Goal: Task Accomplishment & Management: Use online tool/utility

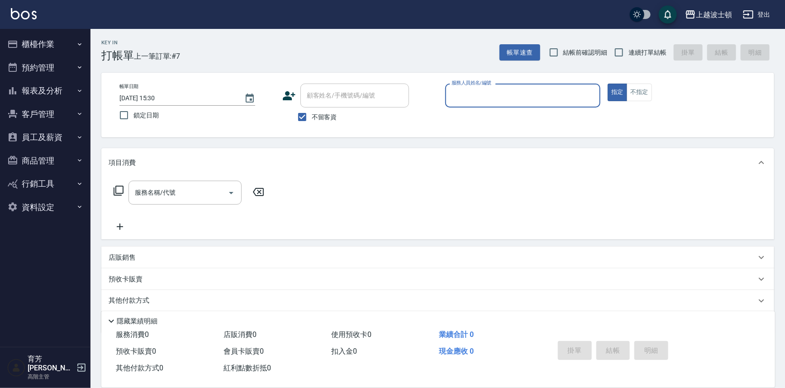
click at [497, 95] on input "服務人員姓名/編號" at bounding box center [522, 96] width 147 height 16
type input "思思-35"
type button "true"
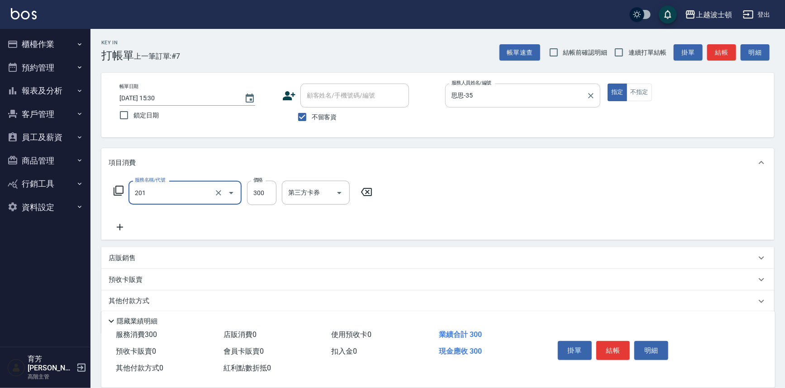
type input "洗髮(201)"
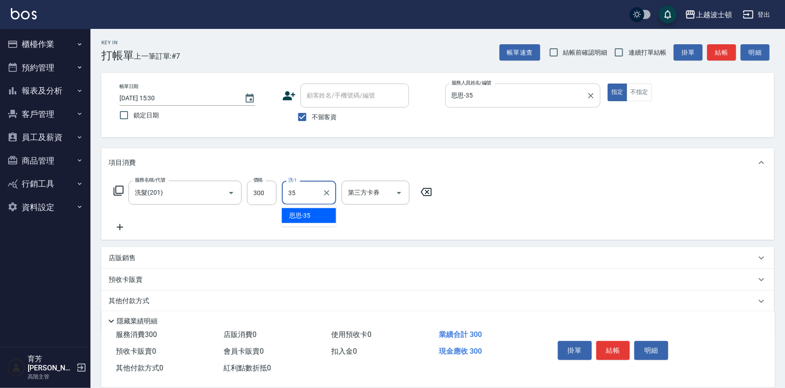
type input "思思-35"
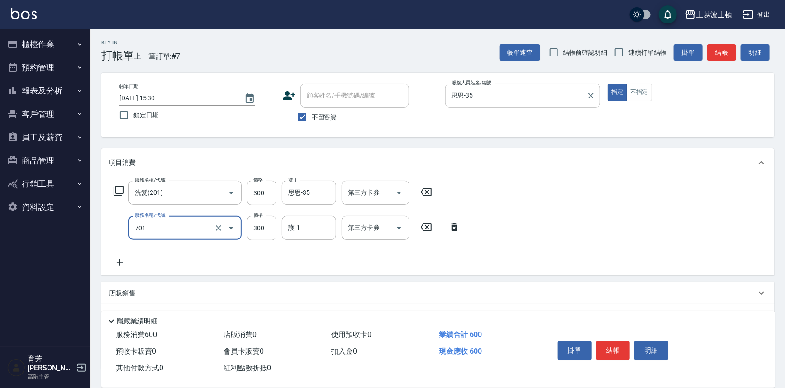
type input "護髮(自備300)(701)"
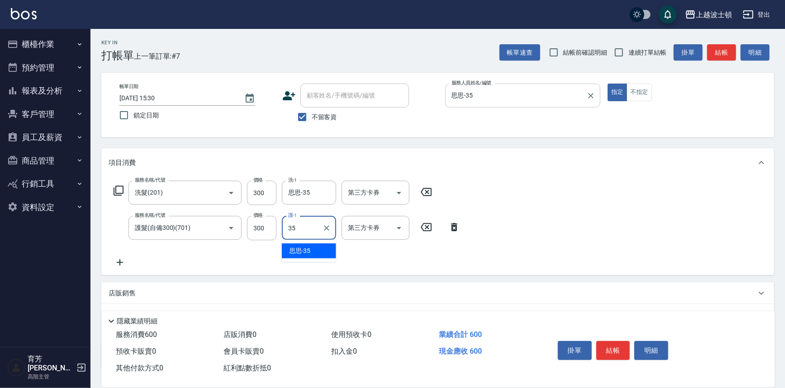
type input "思思-35"
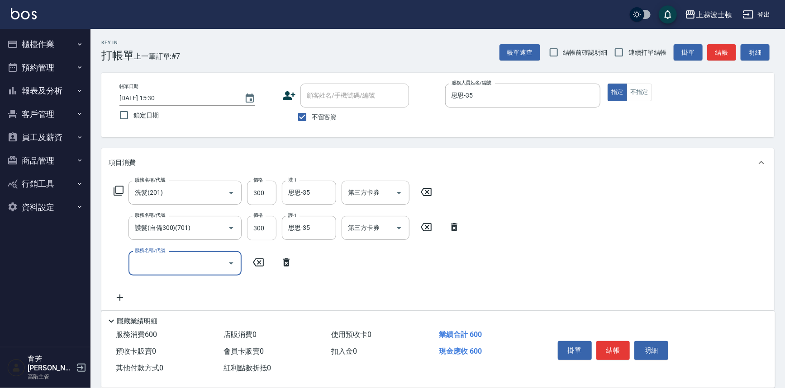
click at [255, 234] on input "300" at bounding box center [261, 228] width 29 height 24
type input "200"
type input "Line酷券"
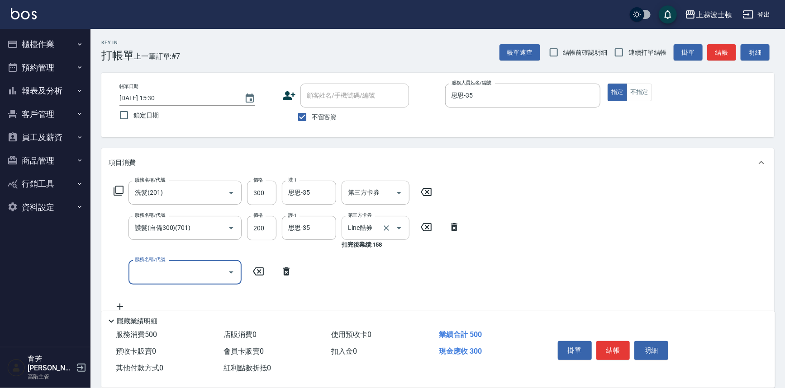
click at [405, 225] on div "Line酷券 第三方卡券" at bounding box center [375, 228] width 68 height 24
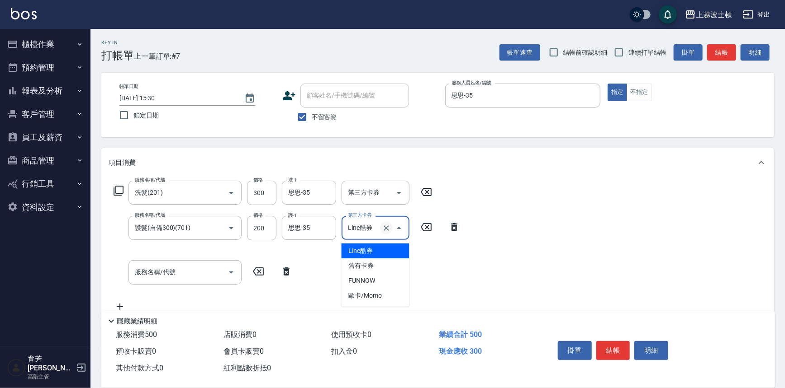
click at [386, 227] on icon "Clear" at bounding box center [386, 228] width 9 height 9
click at [185, 258] on input "服務名稱/代號" at bounding box center [178, 264] width 91 height 16
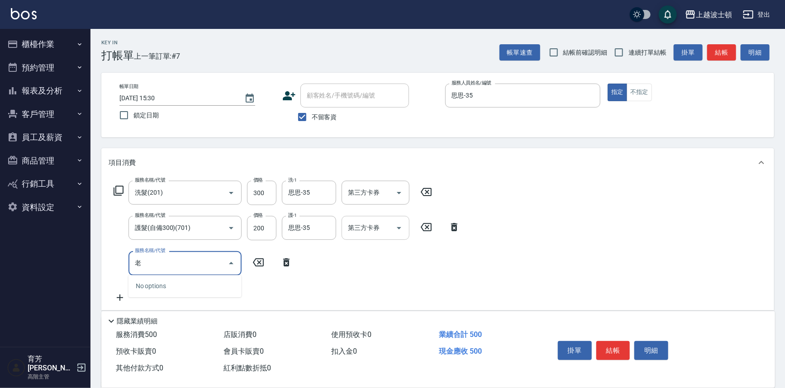
type input "佬"
type input "勞水(804)"
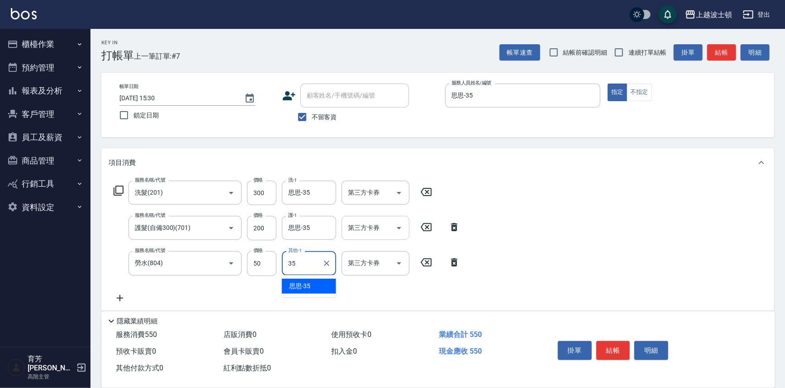
type input "思思-35"
click at [617, 350] on button "結帳" at bounding box center [613, 350] width 34 height 19
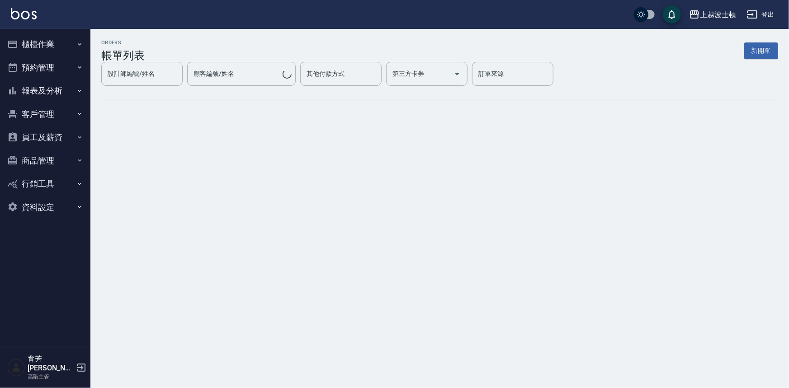
click at [18, 12] on img at bounding box center [24, 13] width 26 height 11
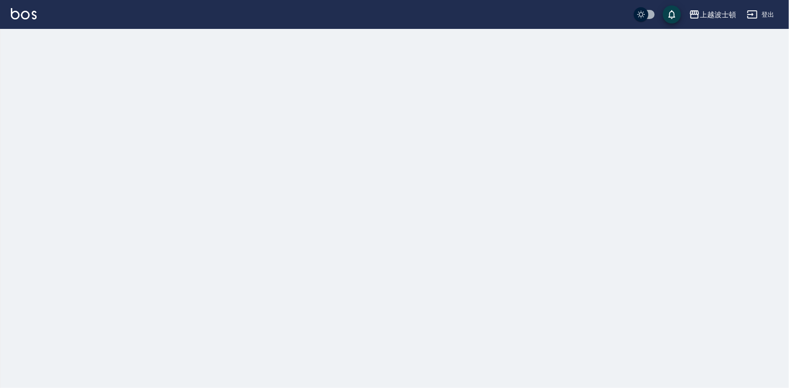
click at [20, 13] on img at bounding box center [24, 13] width 26 height 11
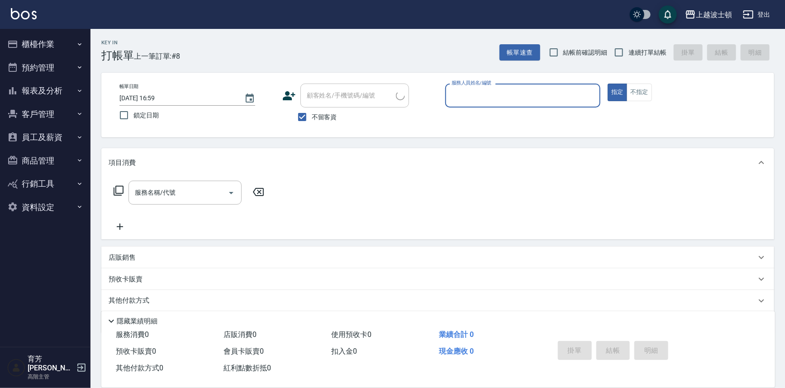
click at [491, 93] on input "服務人員姓名/編號" at bounding box center [522, 96] width 147 height 16
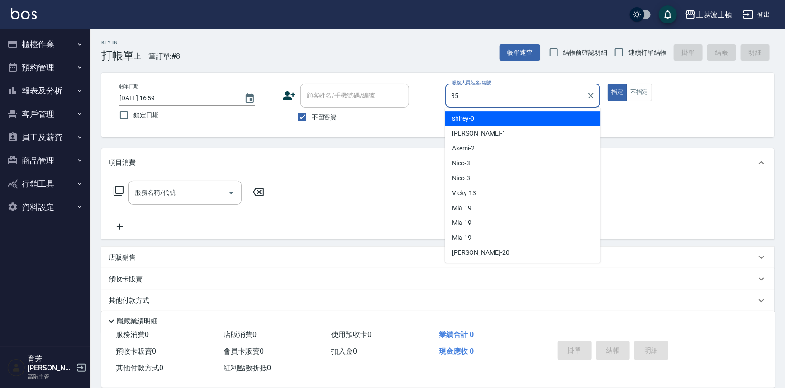
type input "思思-35"
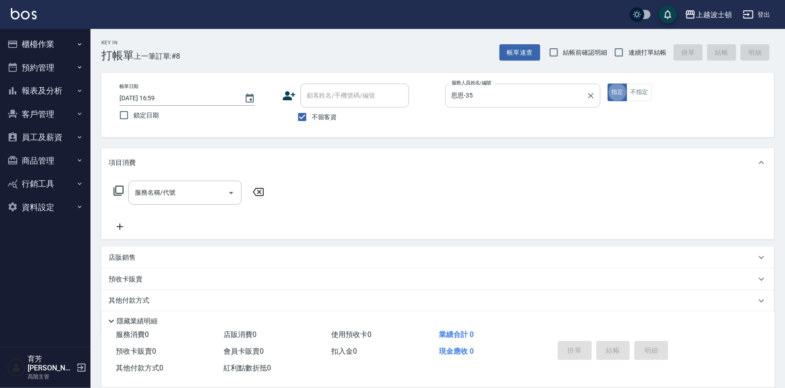
type button "true"
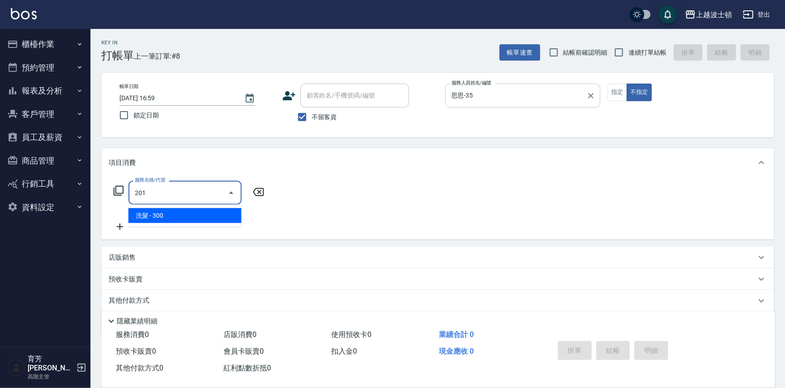
type input "洗髮(201)"
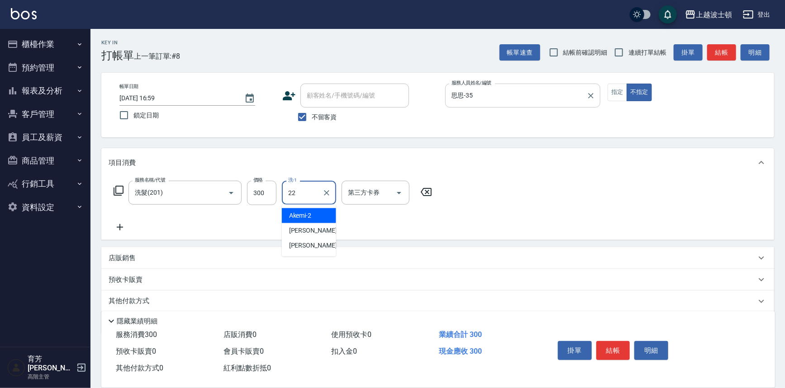
type input "[PERSON_NAME]-22"
click at [617, 344] on button "結帳" at bounding box center [613, 350] width 34 height 19
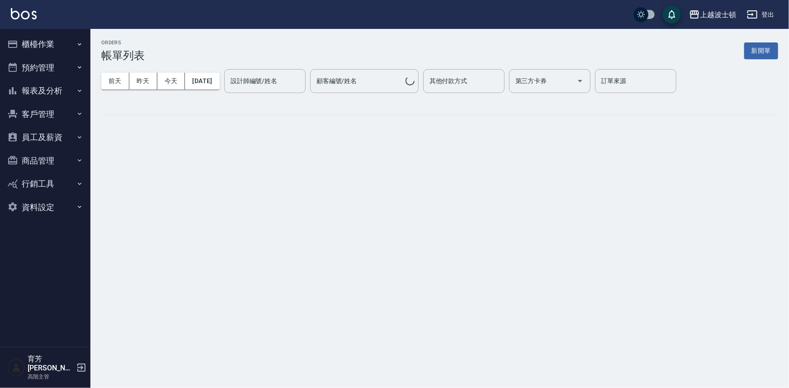
click at [34, 16] on img at bounding box center [24, 13] width 26 height 11
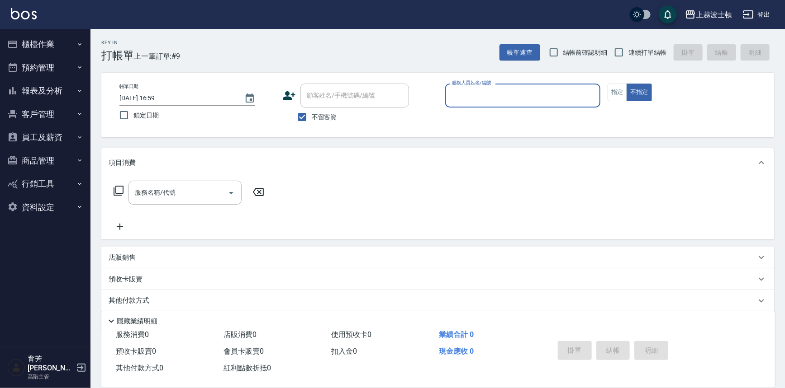
click at [476, 94] on input "服務人員姓名/編號" at bounding box center [522, 96] width 147 height 16
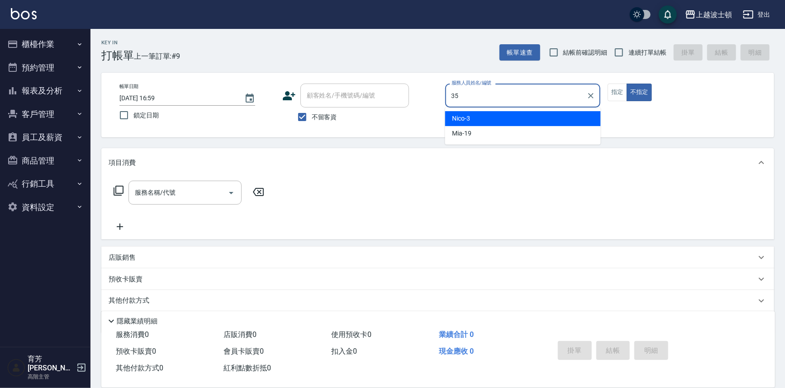
type input "思思-35"
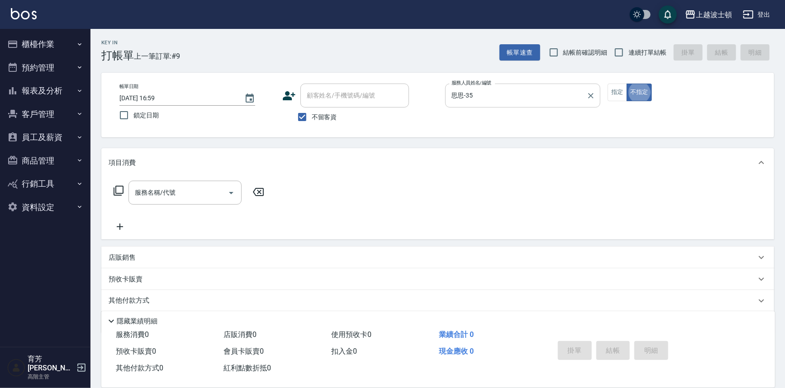
type button "false"
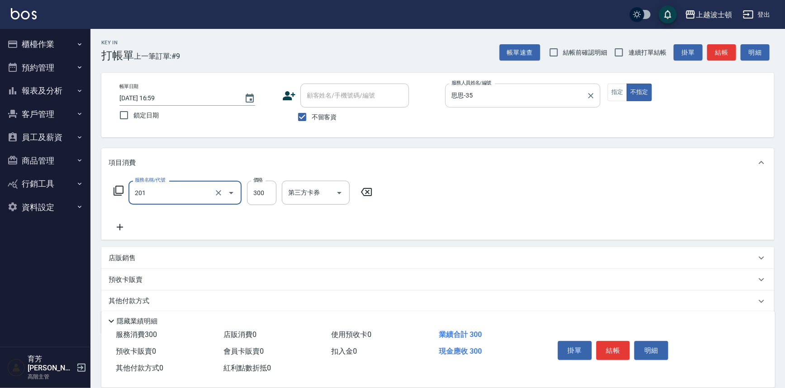
type input "洗髮(201)"
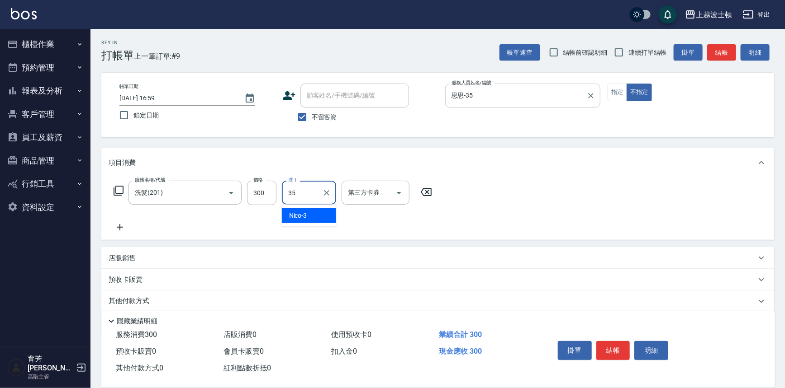
type input "思思-35"
click at [601, 348] on button "結帳" at bounding box center [613, 350] width 34 height 19
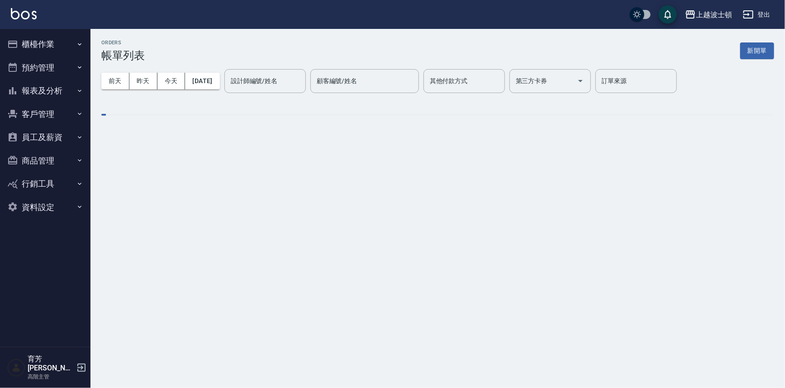
click at [37, 16] on div "上越波士頓 登出" at bounding box center [392, 14] width 785 height 29
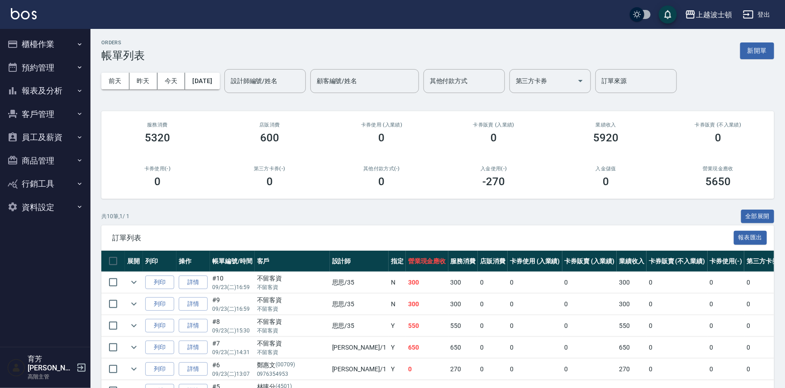
click at [32, 18] on img at bounding box center [24, 13] width 26 height 11
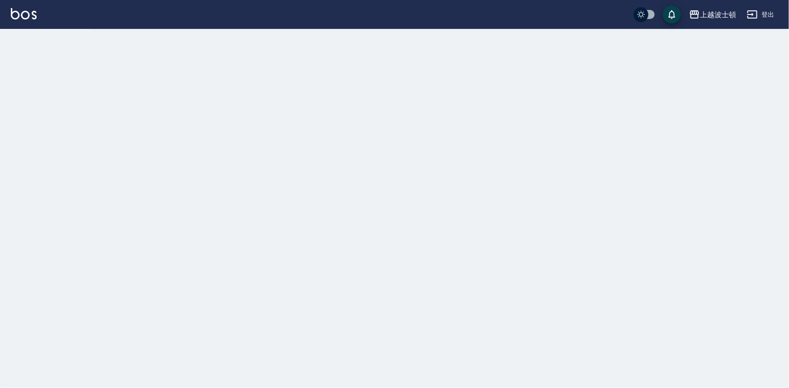
click at [32, 18] on img at bounding box center [24, 13] width 26 height 11
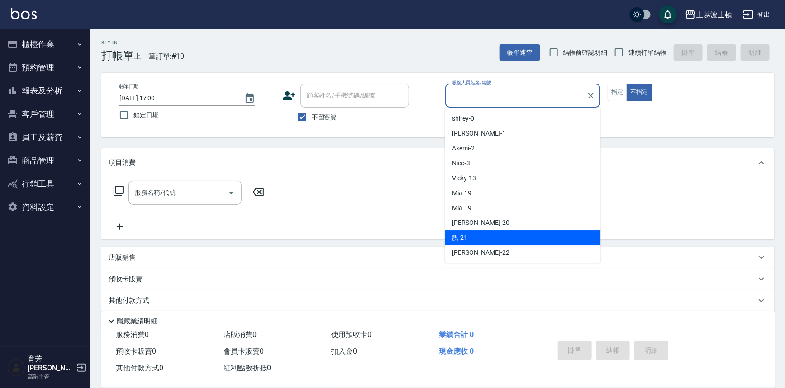
click at [62, 43] on button "櫃檯作業" at bounding box center [45, 45] width 83 height 24
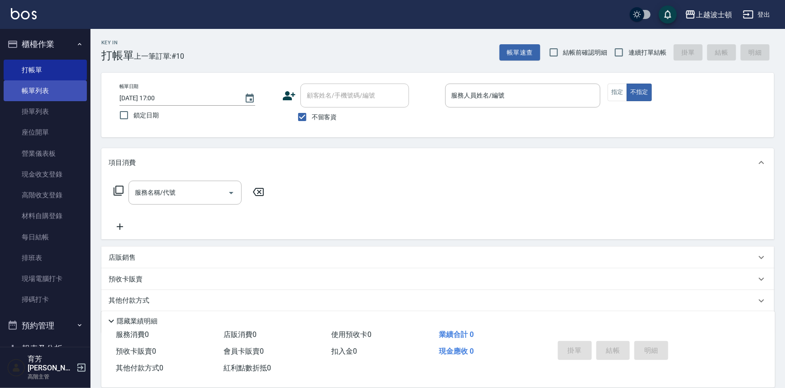
click at [71, 88] on link "帳單列表" at bounding box center [45, 90] width 83 height 21
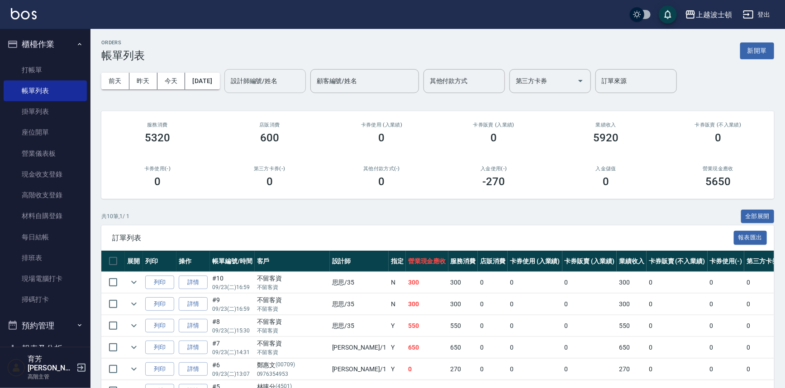
click at [281, 85] on input "設計師編號/姓名" at bounding box center [264, 81] width 73 height 16
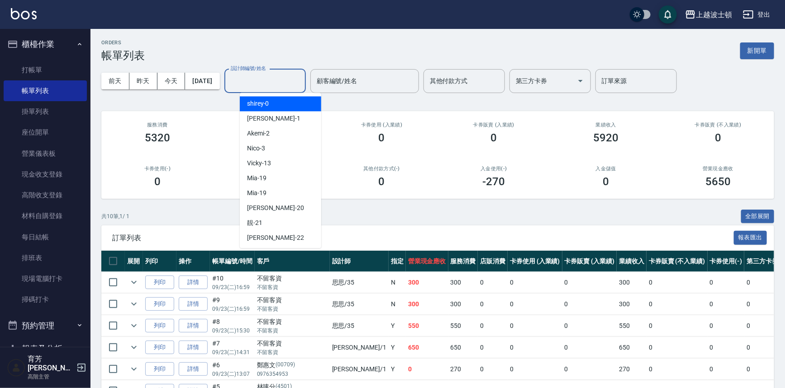
click at [273, 105] on div "shirey -0" at bounding box center [280, 103] width 81 height 15
type input "shirey-0"
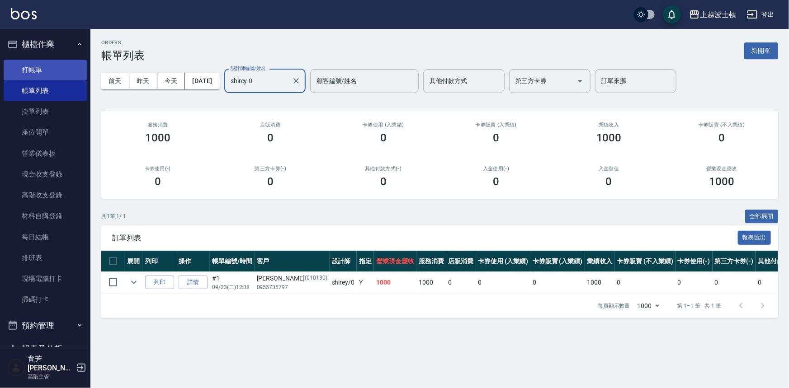
click at [57, 66] on link "打帳單" at bounding box center [45, 70] width 83 height 21
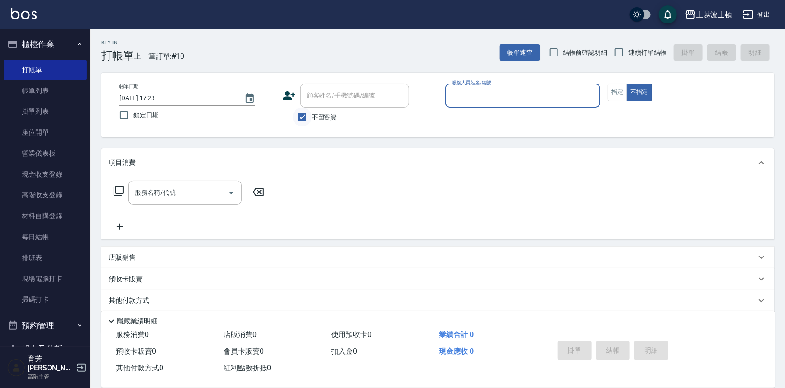
click at [305, 113] on input "不留客資" at bounding box center [302, 117] width 19 height 19
checkbox input "false"
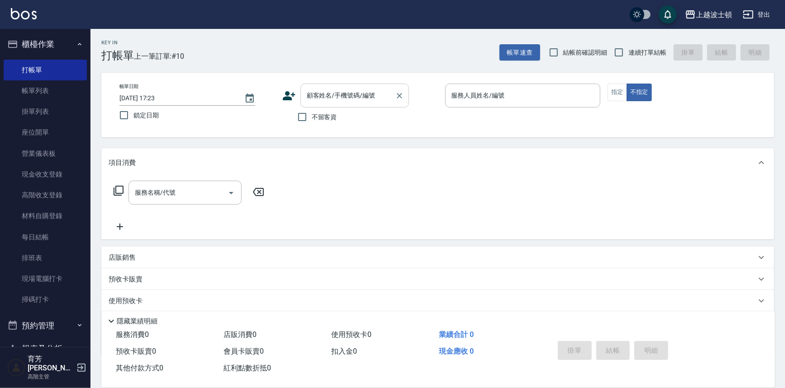
click at [313, 99] on input "顧客姓名/手機號碼/編號" at bounding box center [347, 96] width 87 height 16
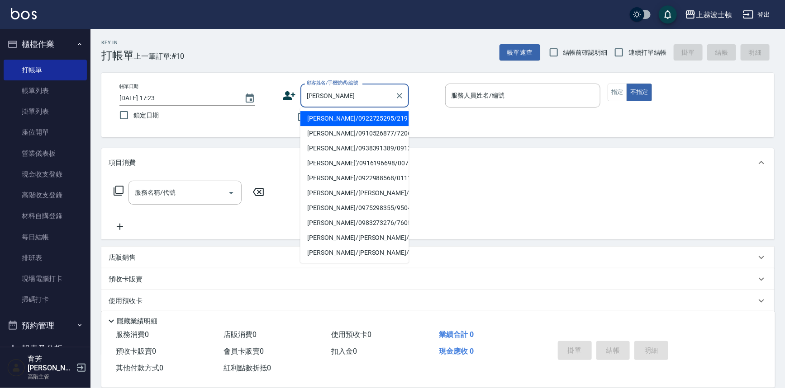
click at [335, 147] on li "[PERSON_NAME]/0938391389/091219" at bounding box center [354, 148] width 109 height 15
type input "[PERSON_NAME]/0938391389/091219"
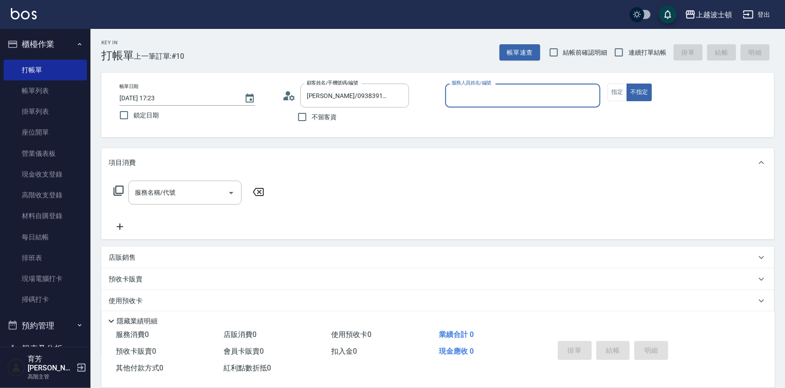
type input "shirey-0"
click at [622, 88] on button "指定" at bounding box center [616, 93] width 19 height 18
click at [116, 191] on icon at bounding box center [119, 191] width 10 height 10
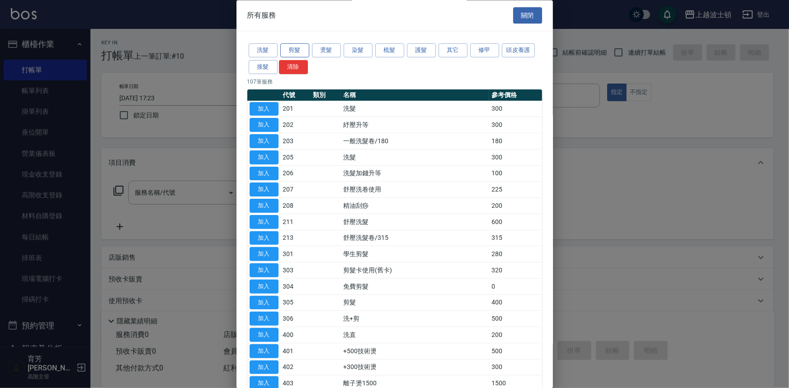
click at [287, 48] on button "剪髮" at bounding box center [294, 51] width 29 height 14
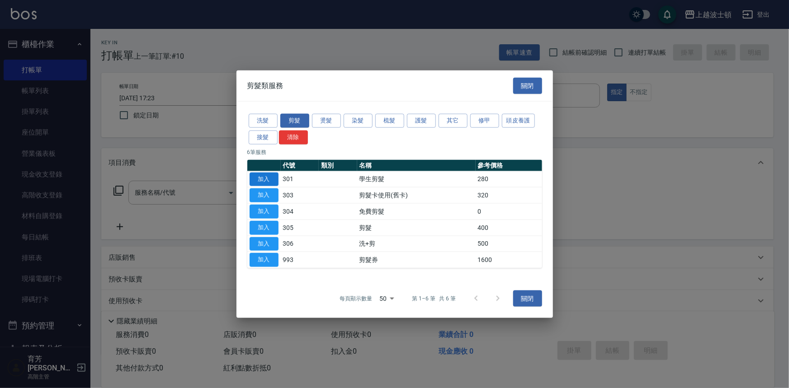
click at [260, 175] on button "加入" at bounding box center [264, 179] width 29 height 14
type input "學生剪髮(301)"
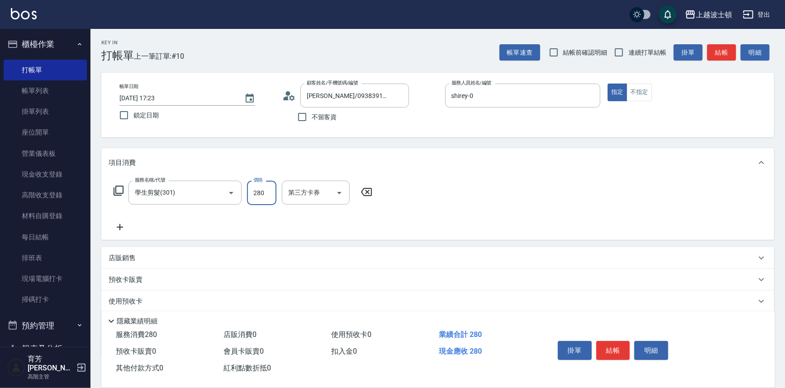
click at [264, 191] on input "280" at bounding box center [261, 193] width 29 height 24
type input "50"
click at [616, 351] on button "結帳" at bounding box center [613, 350] width 34 height 19
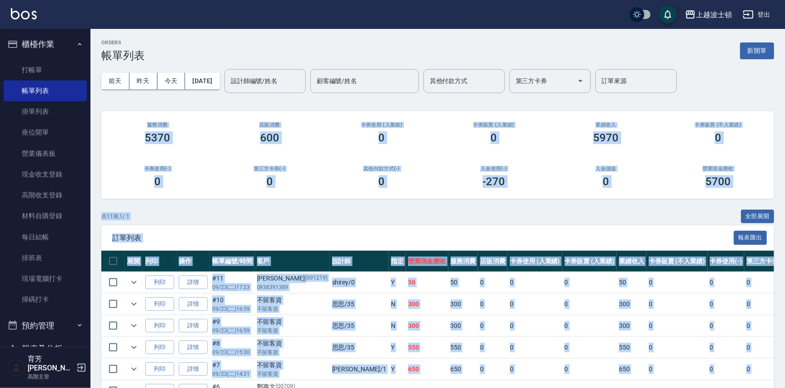
drag, startPoint x: 783, startPoint y: 217, endPoint x: 748, endPoint y: 367, distance: 154.1
click at [748, 367] on div "ORDERS 帳單列表 新開單 [DATE] [DATE] [DATE] [DATE] 設計師編號/姓名 設計師編號/姓名 顧客編號/姓名 顧客編號/姓名 其…" at bounding box center [392, 273] width 785 height 546
click at [342, 188] on div "其他付款方式(-) 0" at bounding box center [382, 177] width 112 height 44
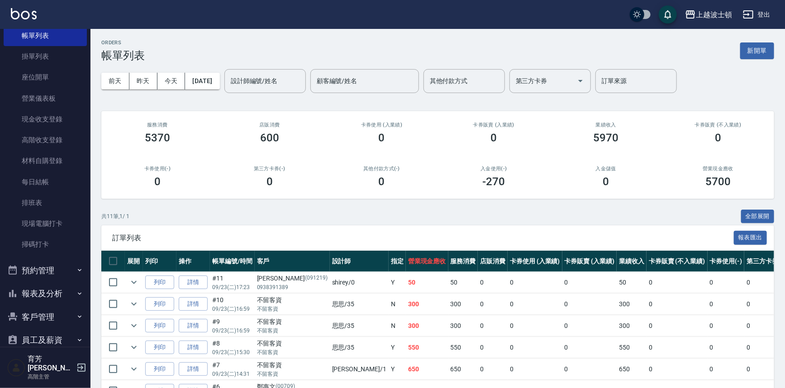
scroll to position [81, 0]
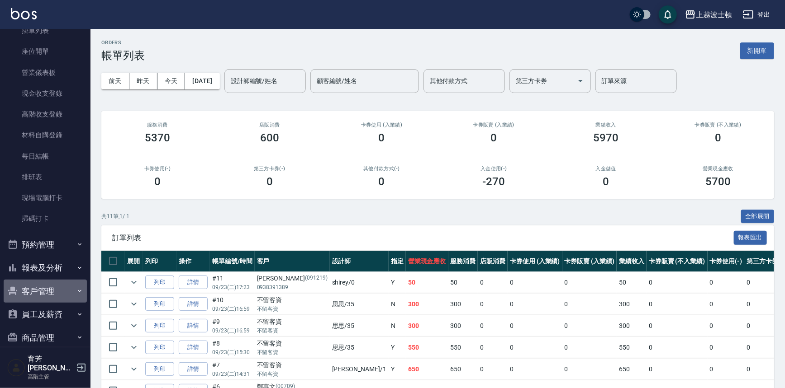
click at [63, 292] on button "客戶管理" at bounding box center [45, 292] width 83 height 24
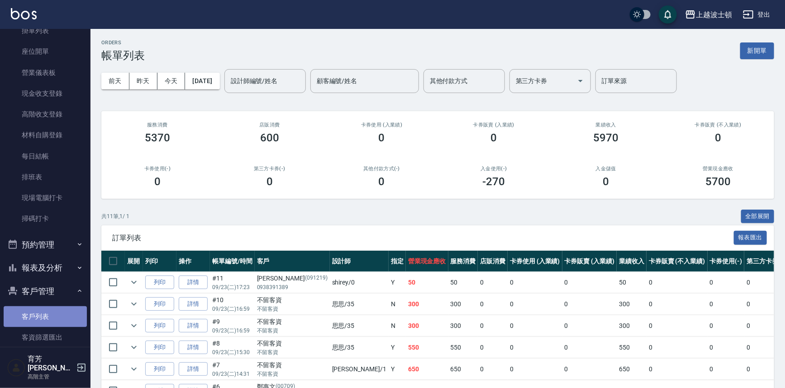
click at [55, 312] on link "客戶列表" at bounding box center [45, 317] width 83 height 21
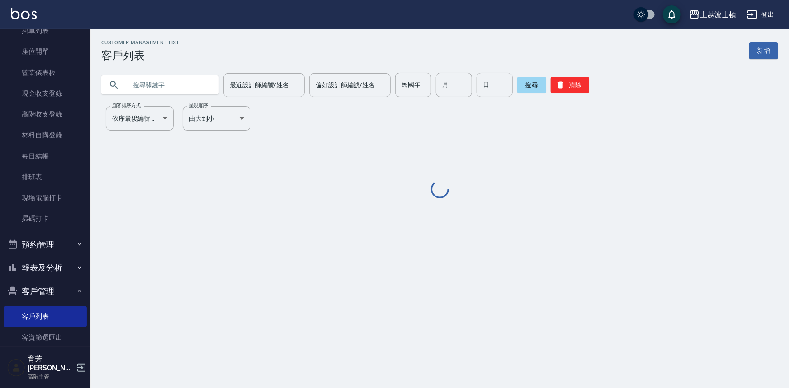
click at [141, 80] on input "text" at bounding box center [169, 85] width 85 height 24
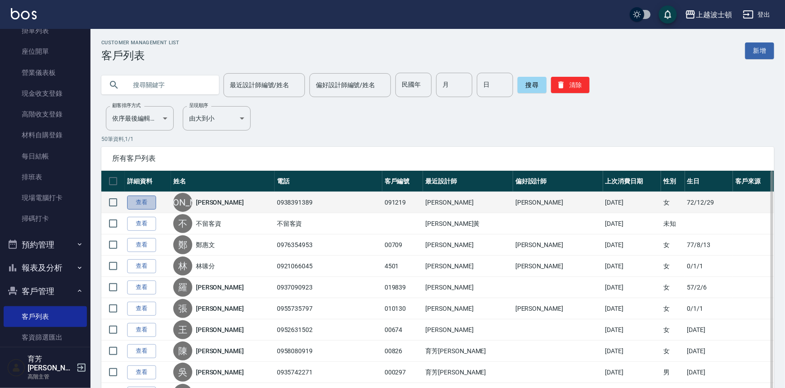
click at [142, 202] on link "查看" at bounding box center [141, 203] width 29 height 14
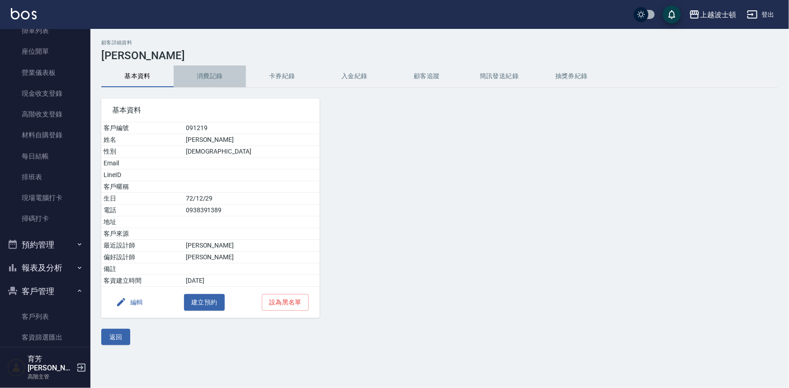
click at [205, 77] on button "消費記錄" at bounding box center [210, 77] width 72 height 22
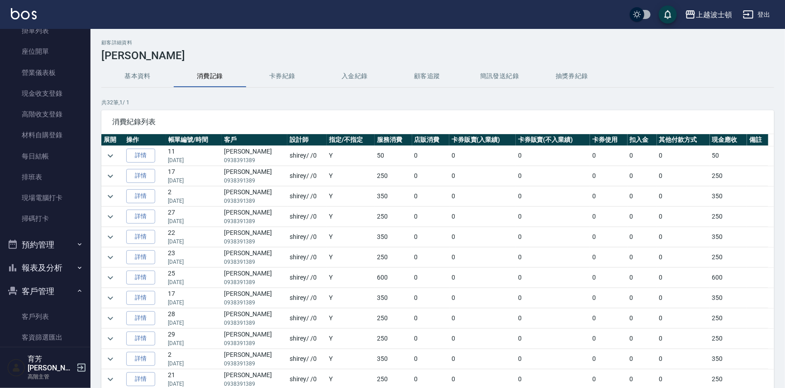
click at [136, 76] on button "基本資料" at bounding box center [137, 77] width 72 height 22
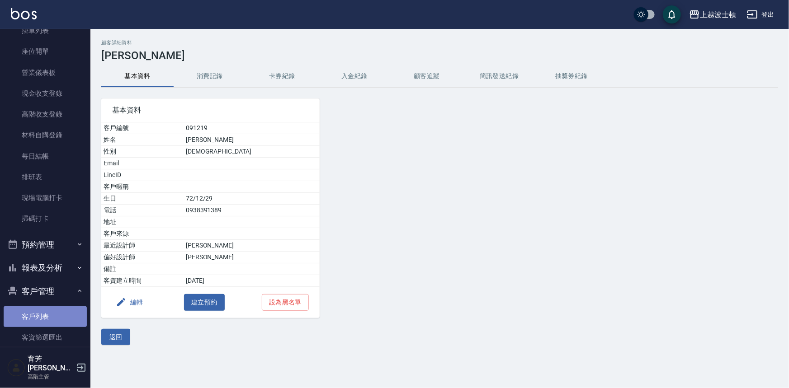
click at [45, 317] on link "客戶列表" at bounding box center [45, 317] width 83 height 21
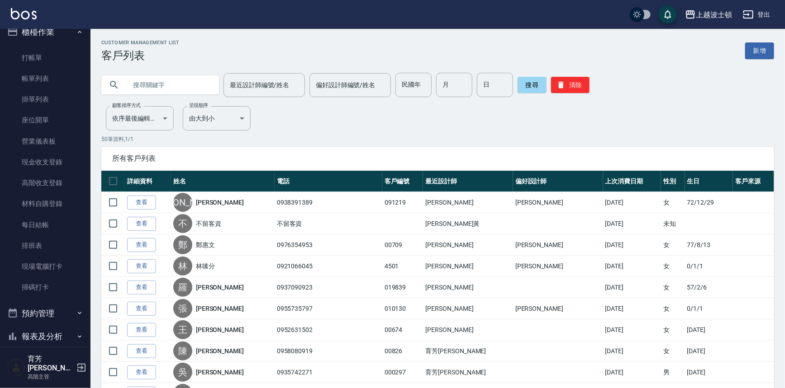
scroll to position [10, 0]
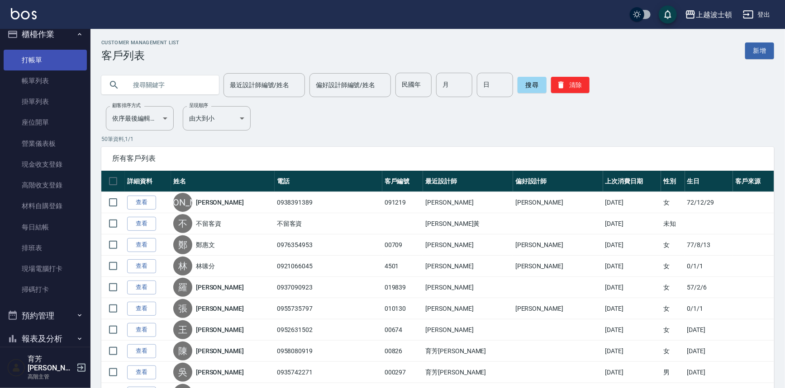
click at [47, 63] on link "打帳單" at bounding box center [45, 60] width 83 height 21
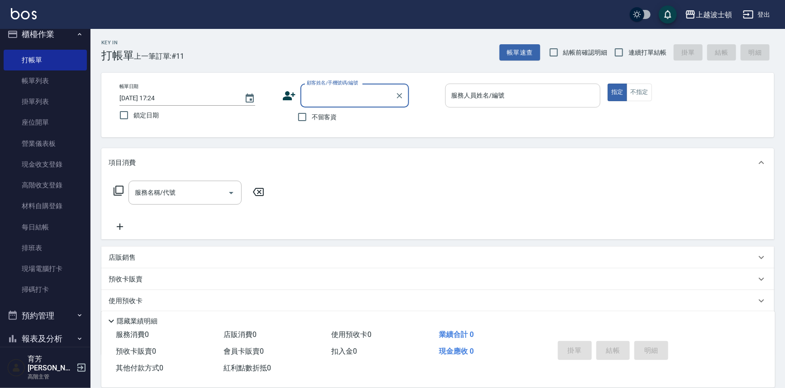
click at [558, 94] on input "服務人員姓名/編號" at bounding box center [522, 96] width 147 height 16
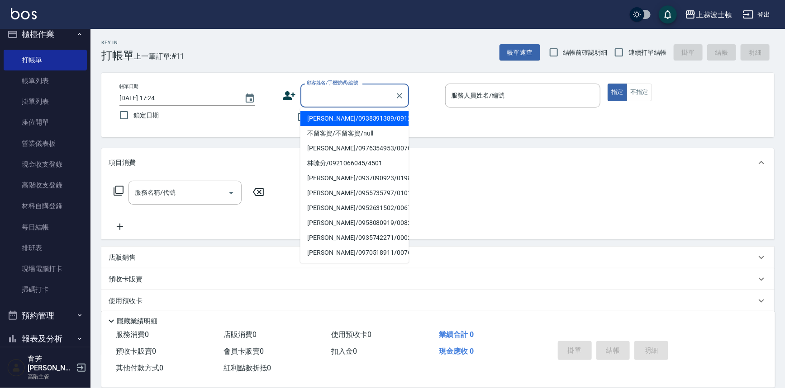
click at [328, 102] on input "顧客姓名/手機號碼/編號" at bounding box center [347, 96] width 87 height 16
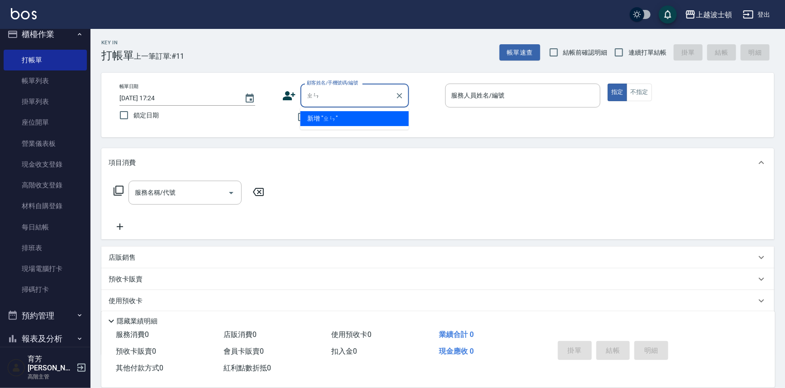
type input "真"
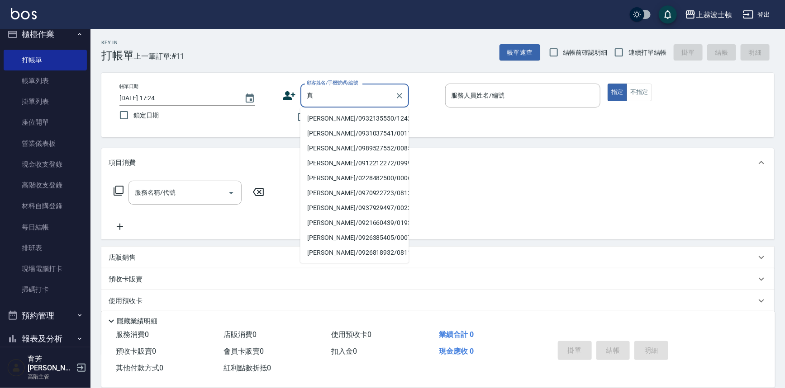
click at [318, 94] on input "真" at bounding box center [347, 96] width 87 height 16
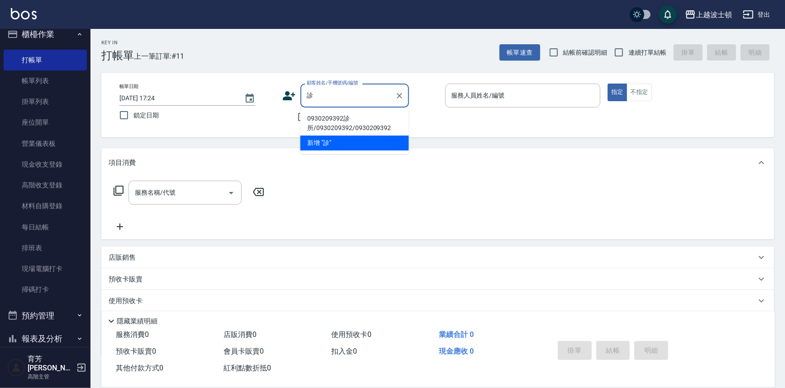
click at [329, 126] on li "0930209392診所/0930209392/0930209392" at bounding box center [354, 123] width 109 height 24
type input "0930209392診所/0930209392/0930209392"
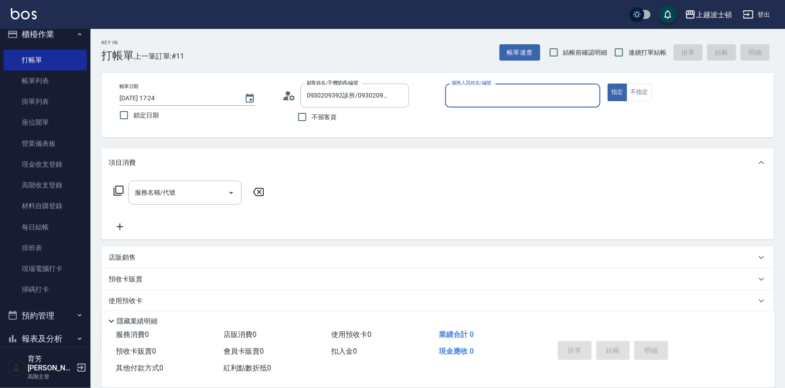
type input "shirey-0"
click at [118, 189] on icon at bounding box center [118, 190] width 11 height 11
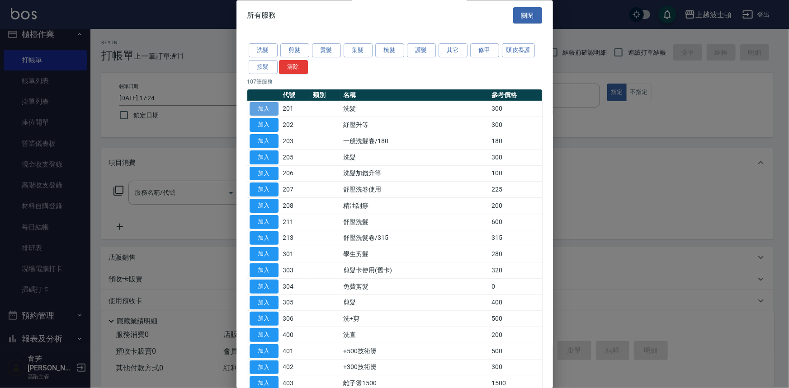
click at [256, 109] on button "加入" at bounding box center [264, 109] width 29 height 14
type input "洗髮(201)"
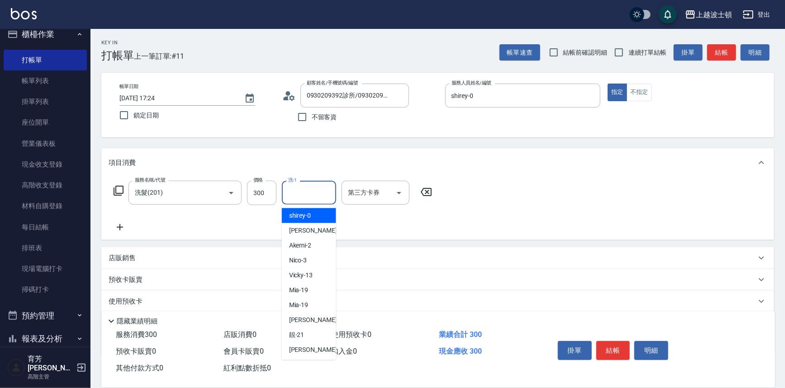
click at [306, 197] on input "洗-1" at bounding box center [309, 193] width 46 height 16
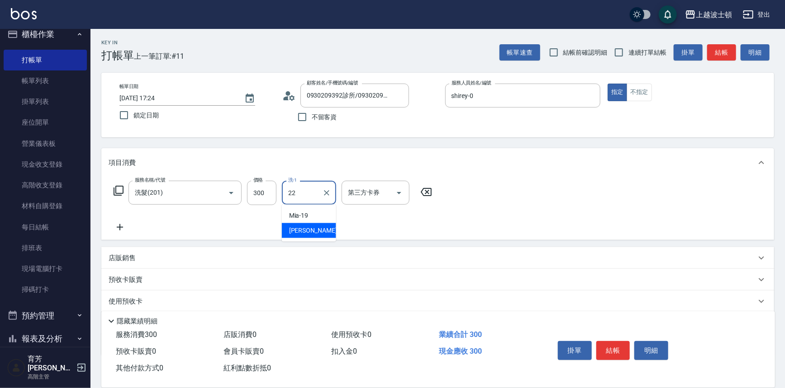
click at [306, 232] on span "雅如 -22" at bounding box center [317, 230] width 57 height 9
type input "[PERSON_NAME]-22"
click at [116, 189] on icon at bounding box center [119, 191] width 10 height 10
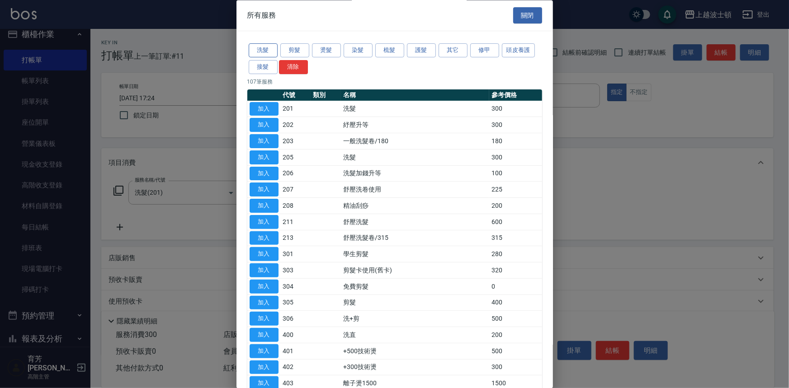
click at [270, 54] on button "洗髮" at bounding box center [263, 51] width 29 height 14
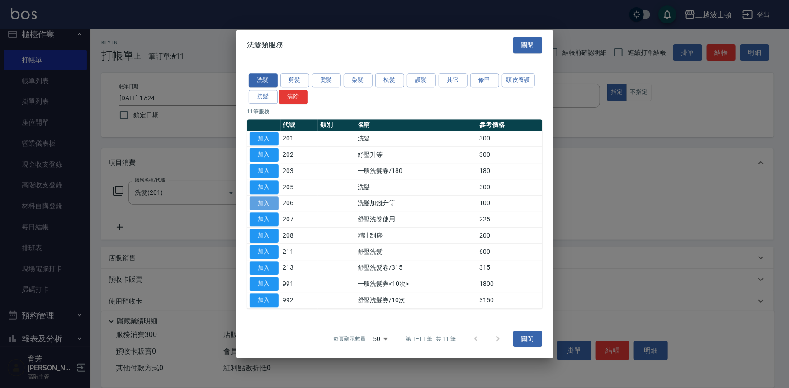
click at [264, 207] on button "加入" at bounding box center [264, 204] width 29 height 14
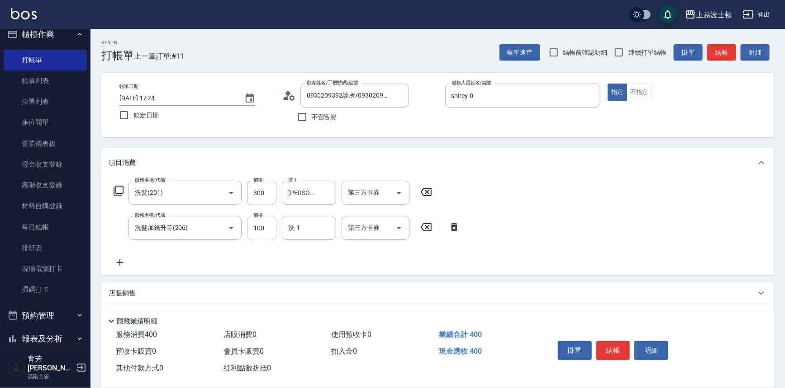
click at [275, 232] on input "100" at bounding box center [261, 228] width 29 height 24
type input "50"
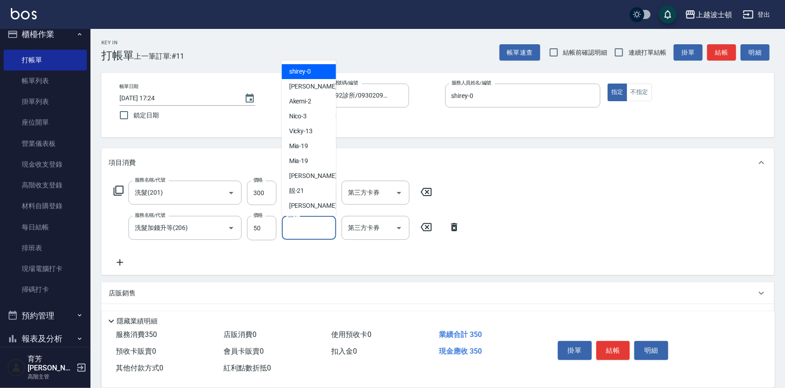
click at [324, 227] on input "洗-1" at bounding box center [309, 228] width 46 height 16
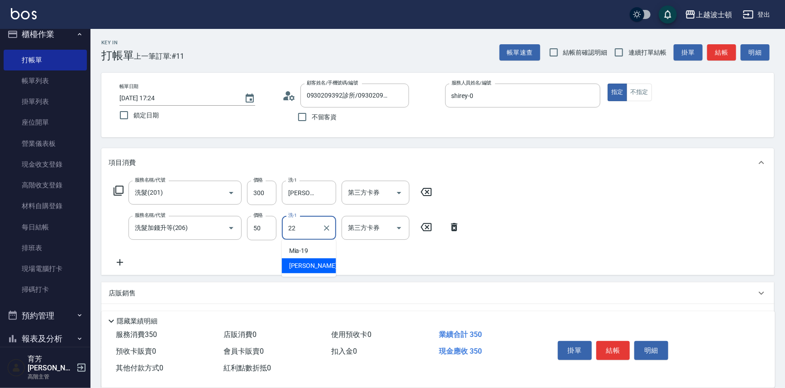
click at [307, 265] on span "雅如 -22" at bounding box center [317, 265] width 57 height 9
type input "[PERSON_NAME]-22"
click at [605, 350] on button "結帳" at bounding box center [613, 350] width 34 height 19
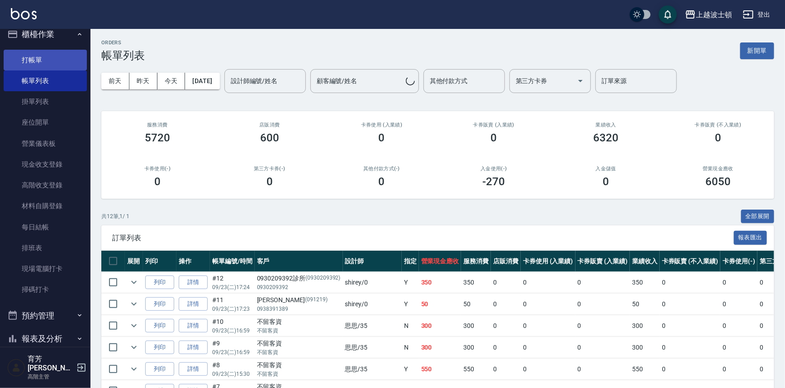
click at [52, 57] on link "打帳單" at bounding box center [45, 60] width 83 height 21
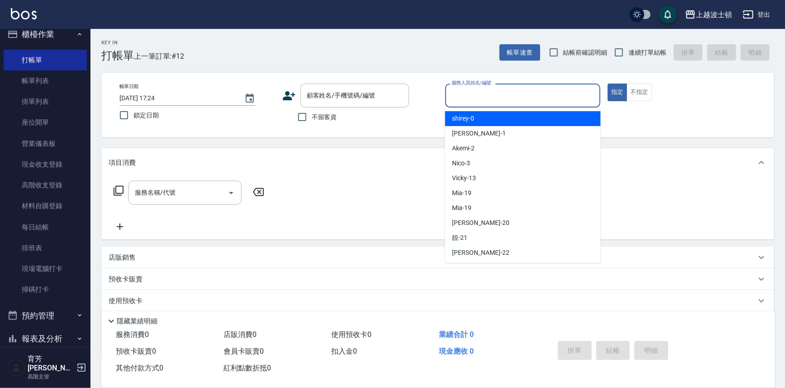
click at [518, 99] on input "服務人員姓名/編號" at bounding box center [522, 96] width 147 height 16
click at [514, 118] on div "shirey -0" at bounding box center [523, 118] width 156 height 15
type input "shirey-0"
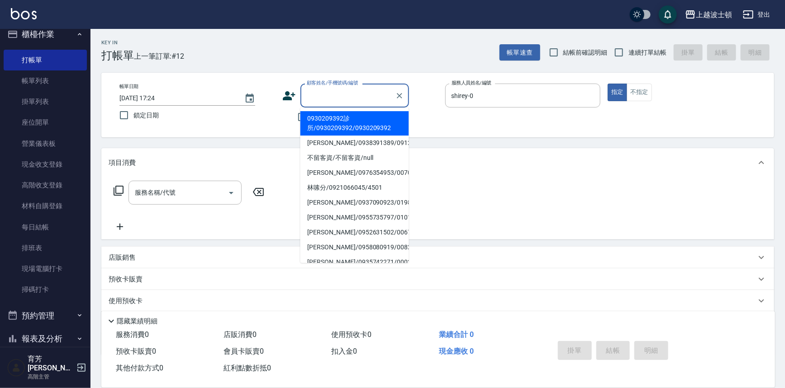
click at [333, 96] on input "顧客姓名/手機號碼/編號" at bounding box center [347, 96] width 87 height 16
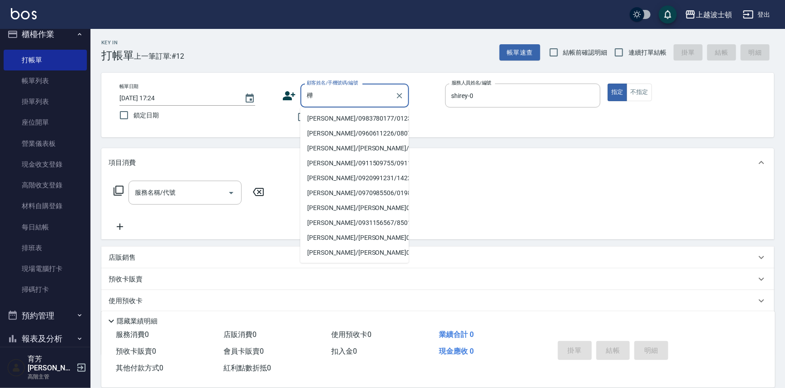
click at [341, 122] on li "[PERSON_NAME]/0983780177/0123" at bounding box center [354, 118] width 109 height 15
type input "[PERSON_NAME]/0983780177/0123"
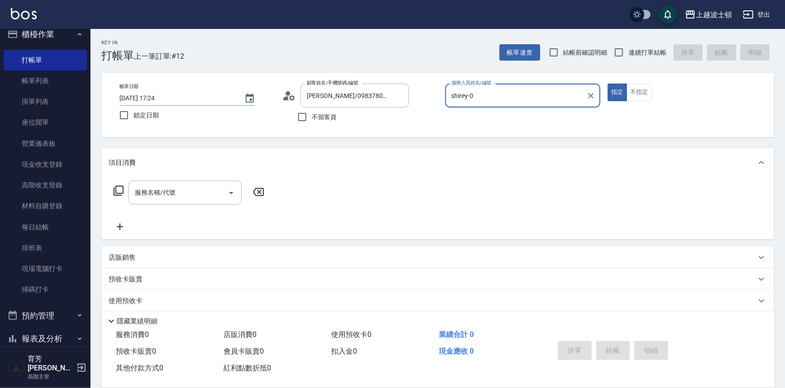
click at [117, 190] on icon at bounding box center [118, 190] width 11 height 11
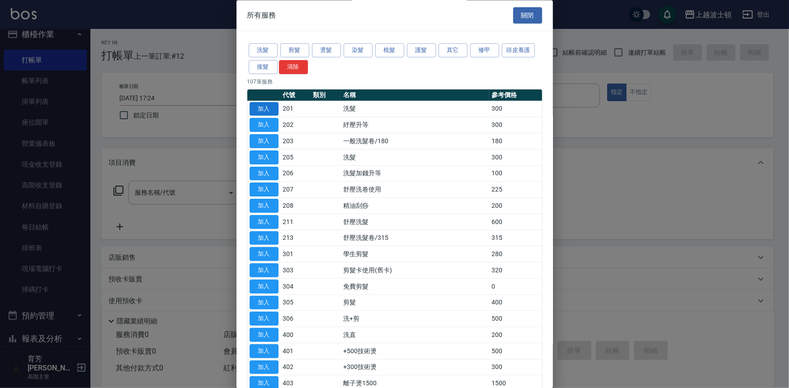
click at [258, 112] on button "加入" at bounding box center [264, 109] width 29 height 14
type input "洗髮(201)"
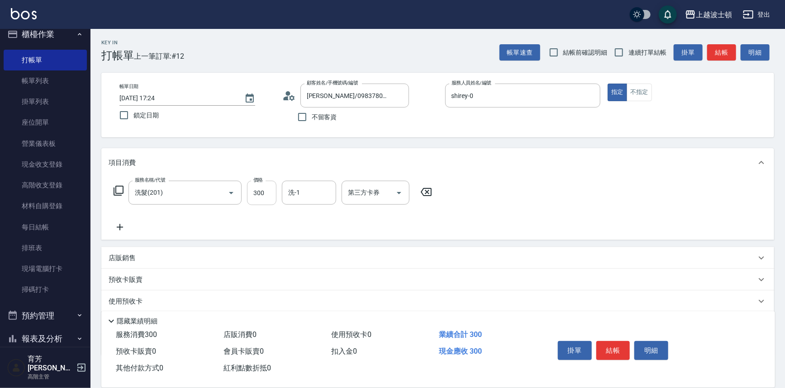
click at [259, 190] on input "300" at bounding box center [261, 193] width 29 height 24
type input "270"
click at [298, 194] on input "洗-1" at bounding box center [309, 193] width 46 height 16
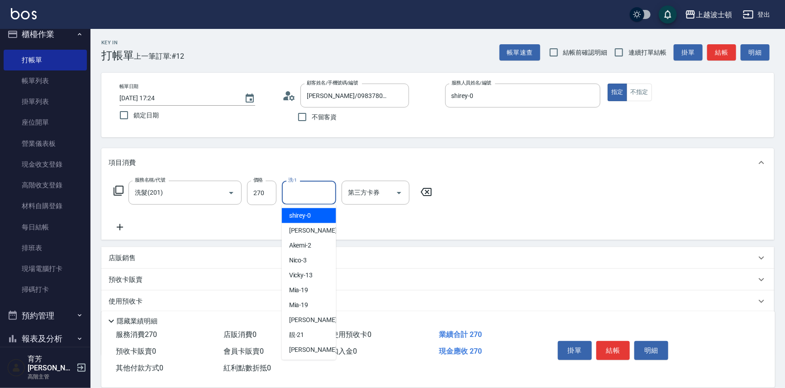
click at [299, 212] on span "shirey -0" at bounding box center [300, 215] width 22 height 9
type input "shirey-0"
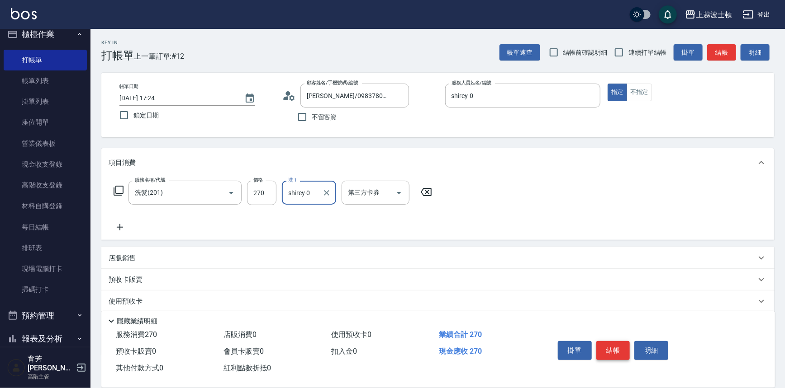
click at [615, 341] on button "結帳" at bounding box center [613, 350] width 34 height 19
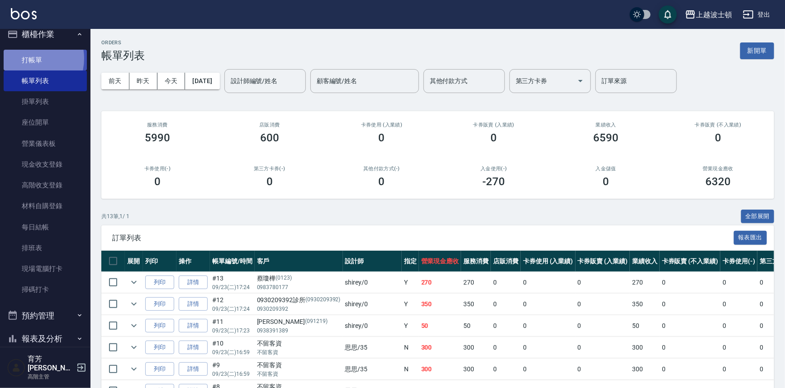
click at [26, 58] on link "打帳單" at bounding box center [45, 60] width 83 height 21
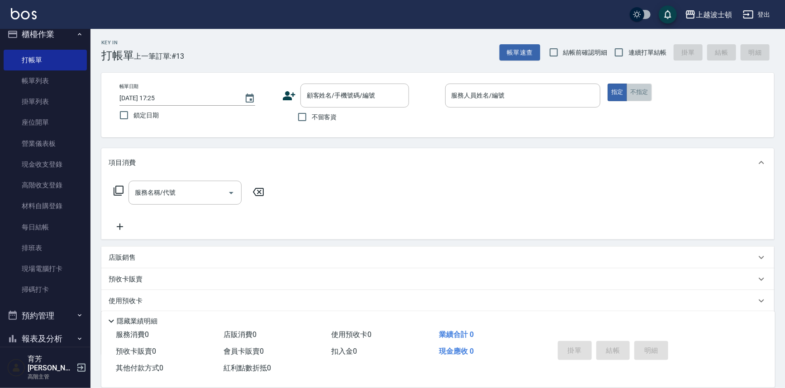
click at [637, 91] on button "不指定" at bounding box center [638, 93] width 25 height 18
click at [532, 95] on input "服務人員姓名/編號" at bounding box center [522, 96] width 147 height 16
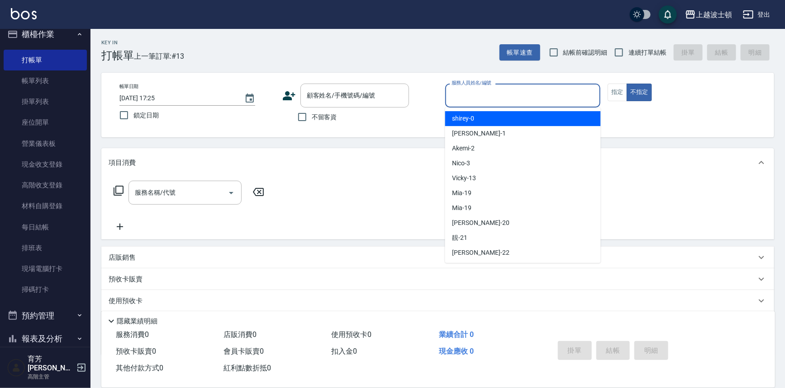
click at [524, 121] on div "shirey -0" at bounding box center [523, 118] width 156 height 15
type input "shirey-0"
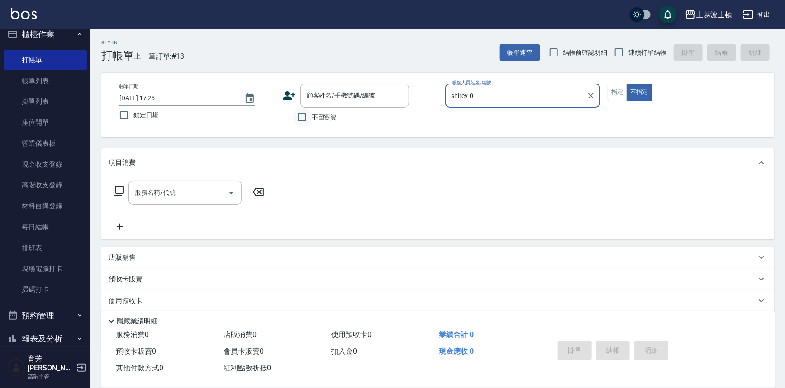
click at [303, 114] on input "不留客資" at bounding box center [302, 117] width 19 height 19
checkbox input "true"
click at [118, 190] on icon at bounding box center [118, 190] width 11 height 11
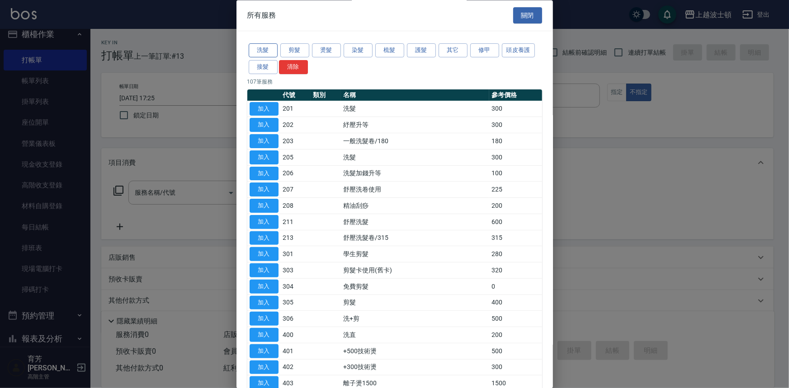
click at [249, 47] on button "洗髮" at bounding box center [263, 51] width 29 height 14
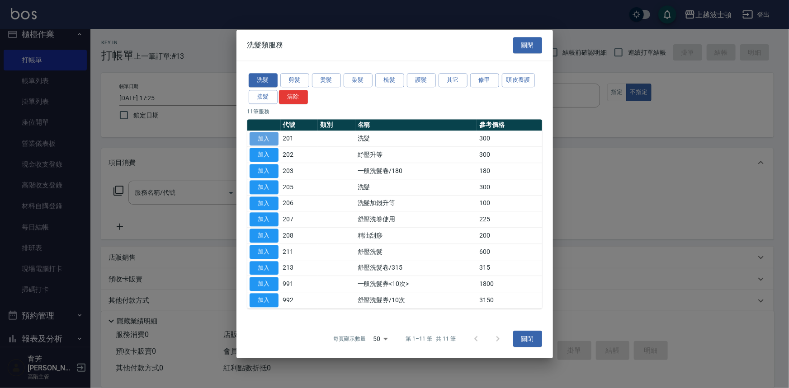
click at [268, 136] on button "加入" at bounding box center [264, 139] width 29 height 14
type input "洗髮(201)"
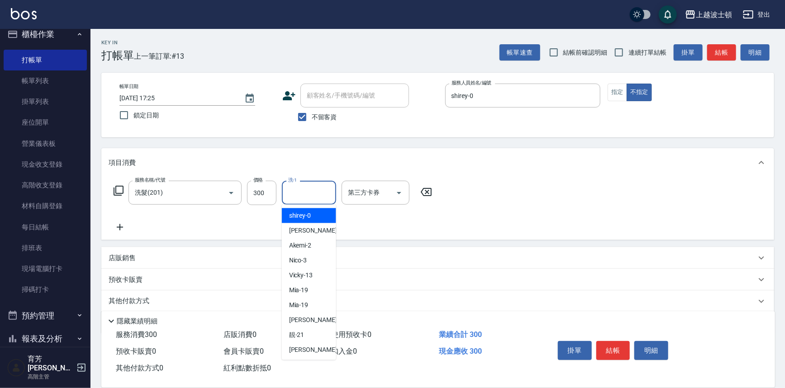
click at [325, 187] on input "洗-1" at bounding box center [309, 193] width 46 height 16
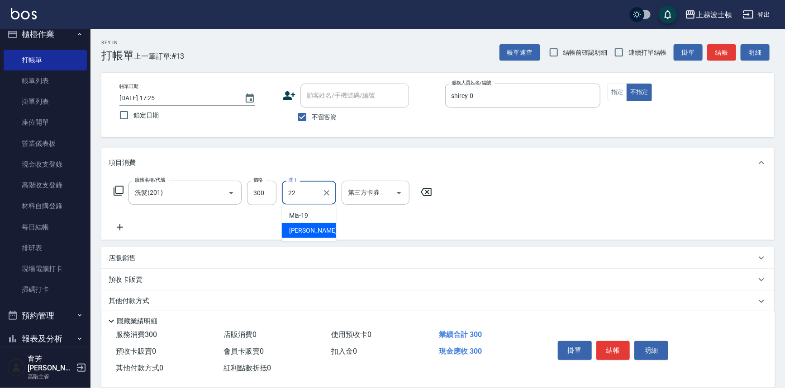
click at [310, 236] on div "雅如 -22" at bounding box center [309, 230] width 54 height 15
type input "[PERSON_NAME]-22"
click at [113, 188] on icon at bounding box center [118, 190] width 11 height 11
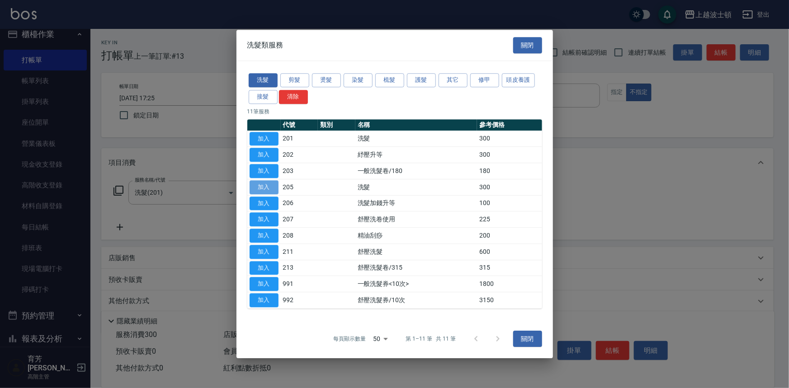
click at [265, 184] on button "加入" at bounding box center [264, 187] width 29 height 14
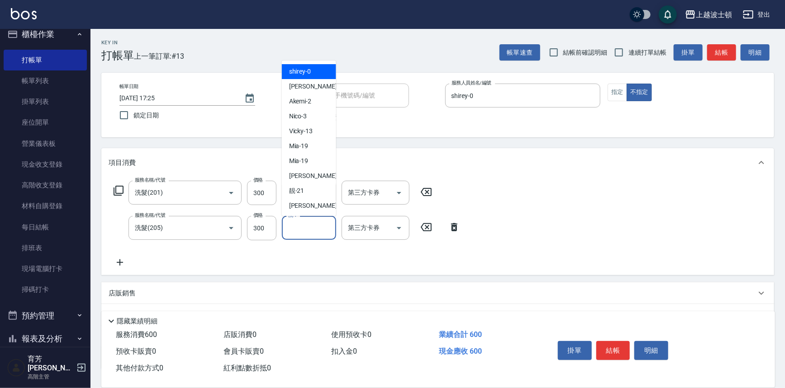
click at [315, 229] on input "洗-1" at bounding box center [309, 228] width 46 height 16
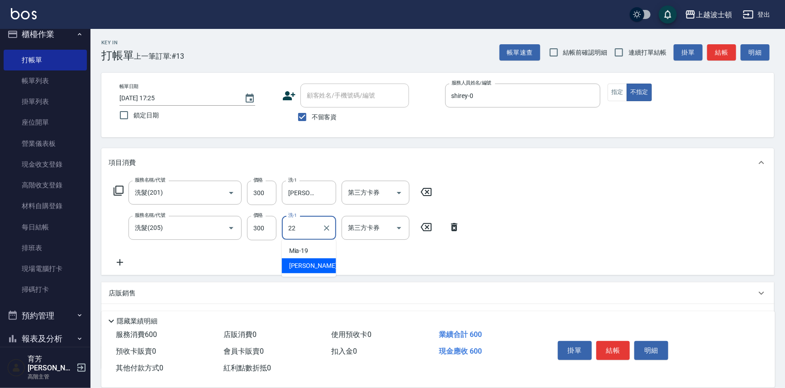
click at [307, 262] on span "雅如 -22" at bounding box center [317, 265] width 57 height 9
type input "[PERSON_NAME]-22"
click at [118, 193] on icon at bounding box center [119, 191] width 10 height 10
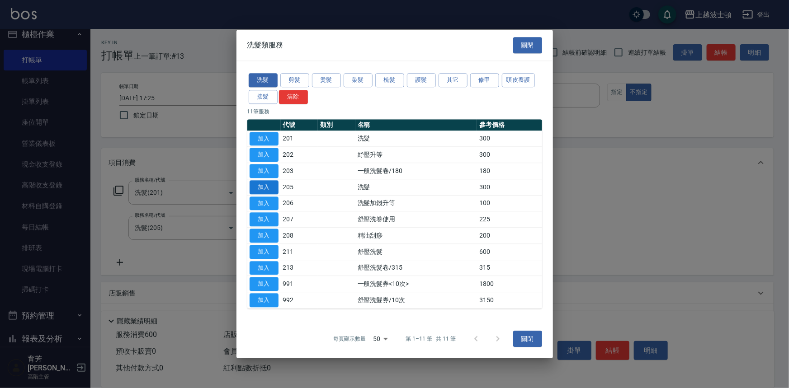
click at [262, 186] on button "加入" at bounding box center [264, 187] width 29 height 14
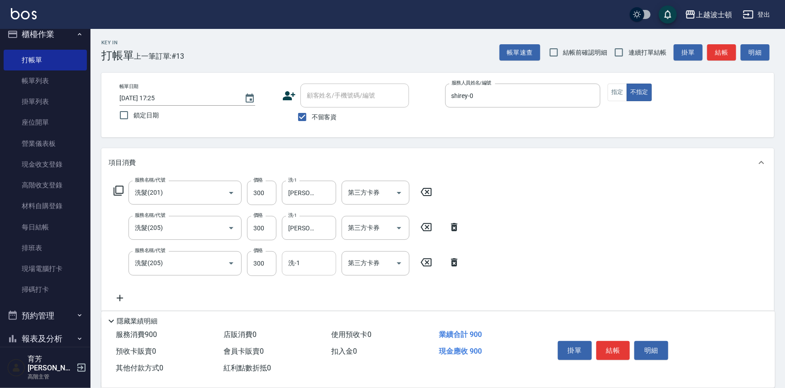
click at [317, 263] on input "洗-1" at bounding box center [309, 264] width 46 height 16
click at [316, 285] on div "shirey -0" at bounding box center [309, 286] width 54 height 15
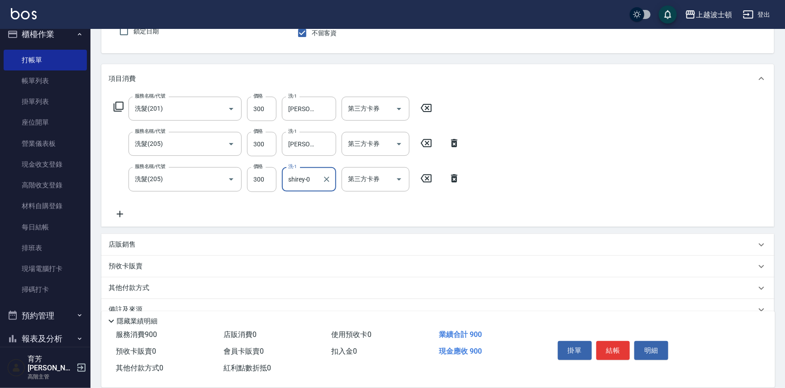
scroll to position [86, 0]
type input "shirey-0"
click at [117, 102] on icon at bounding box center [118, 104] width 11 height 11
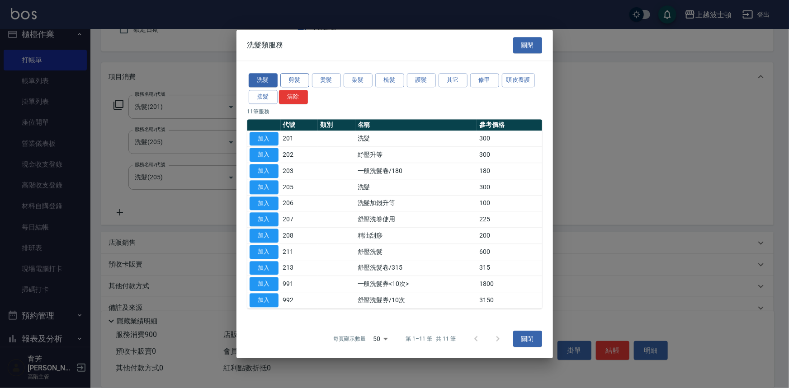
drag, startPoint x: 305, startPoint y: 79, endPoint x: 305, endPoint y: 85, distance: 5.4
click at [305, 79] on button "剪髮" at bounding box center [294, 80] width 29 height 14
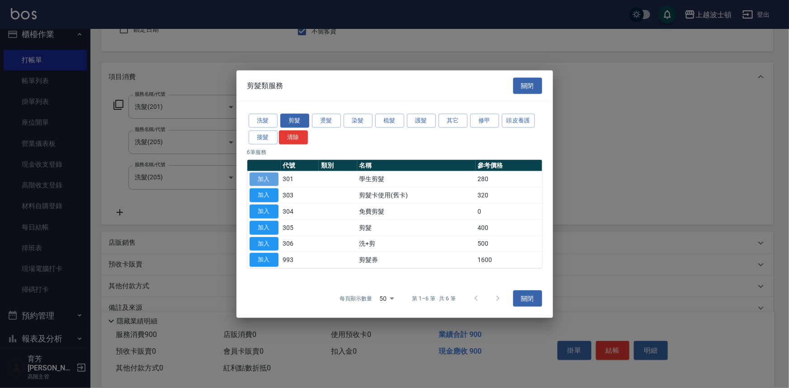
click at [262, 172] on button "加入" at bounding box center [264, 179] width 29 height 14
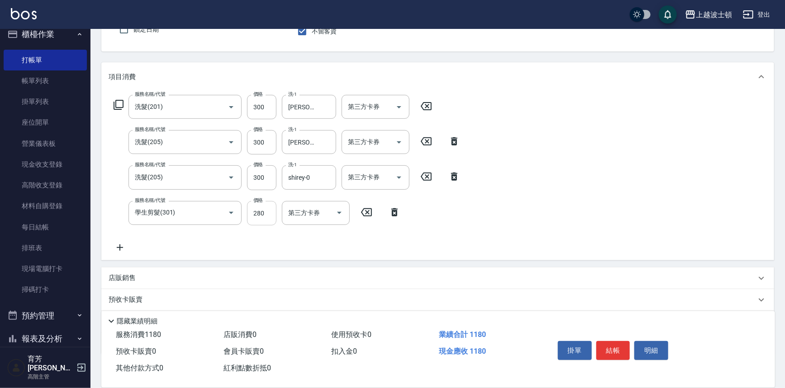
click at [256, 212] on input "280" at bounding box center [261, 213] width 29 height 24
type input "250"
click at [611, 344] on button "結帳" at bounding box center [613, 350] width 34 height 19
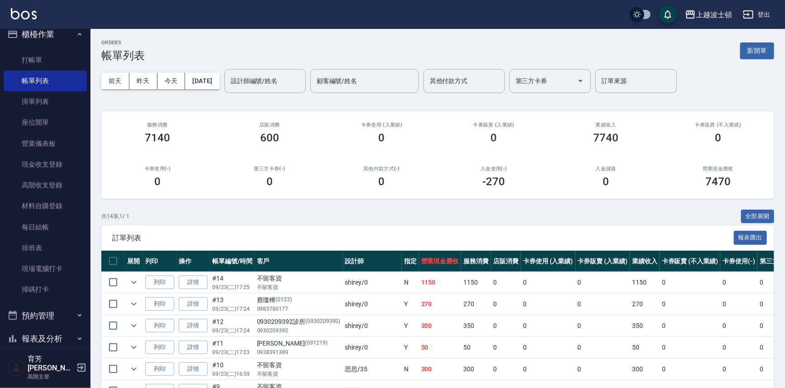
click at [105, 134] on div "服務消費 7140" at bounding box center [157, 133] width 112 height 44
click at [37, 16] on div "上越波士頓 登出" at bounding box center [392, 14] width 785 height 29
click at [26, 16] on img at bounding box center [24, 13] width 26 height 11
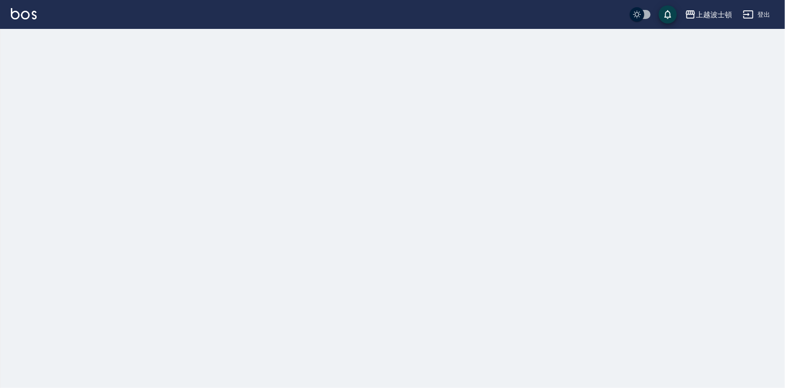
click at [26, 16] on img at bounding box center [24, 13] width 26 height 11
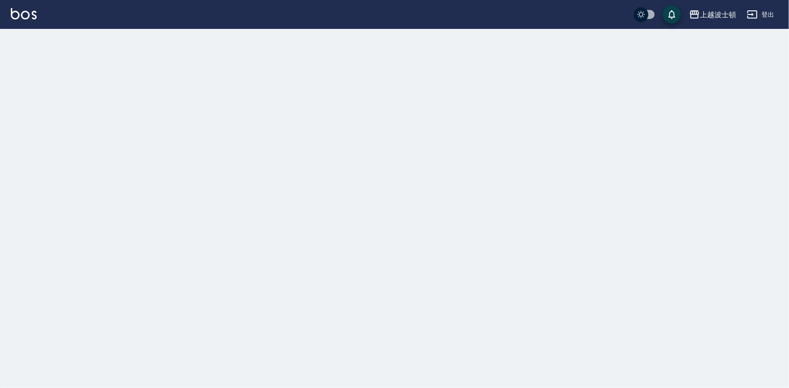
click at [26, 17] on img at bounding box center [24, 13] width 26 height 11
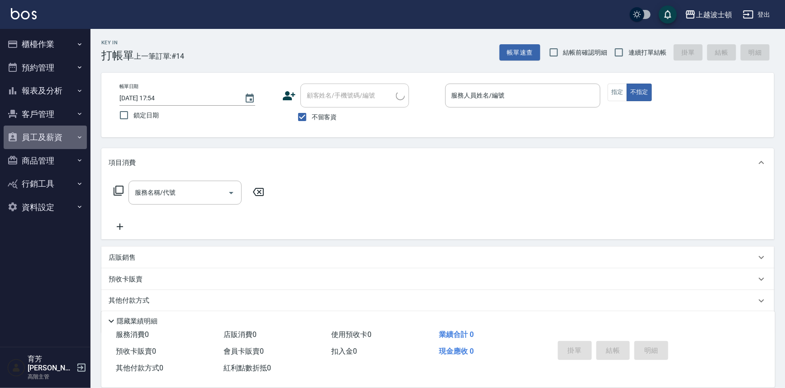
click at [56, 129] on button "員工及薪資" at bounding box center [45, 138] width 83 height 24
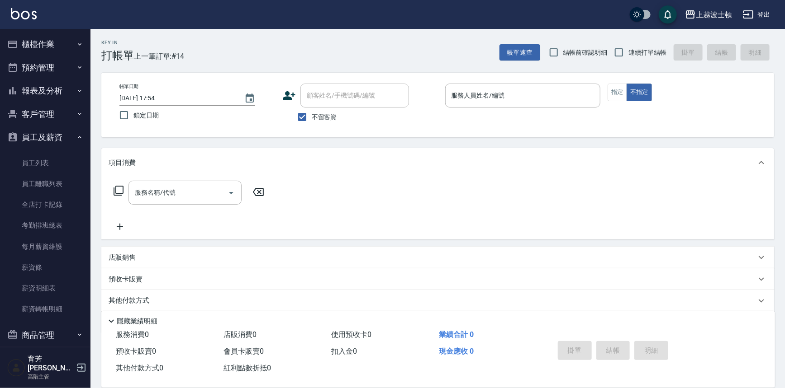
click at [62, 139] on button "員工及薪資" at bounding box center [45, 138] width 83 height 24
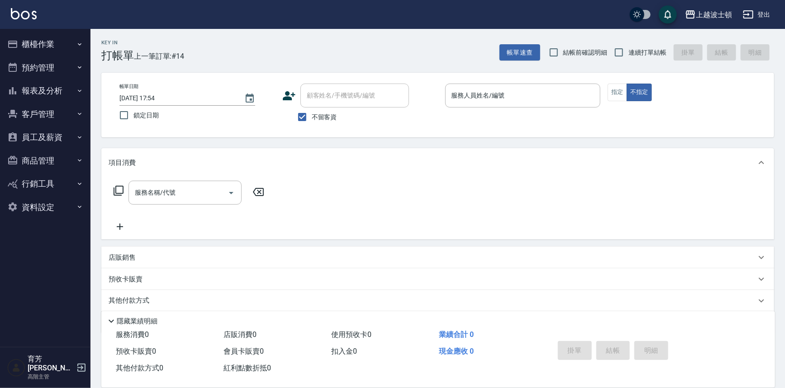
click at [36, 33] on button "櫃檯作業" at bounding box center [45, 45] width 83 height 24
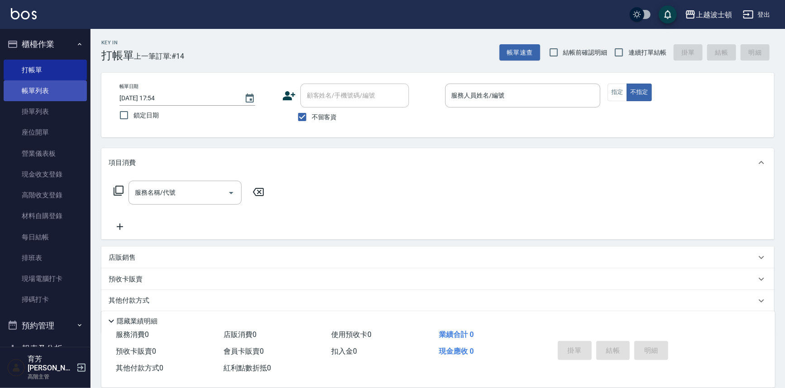
click at [32, 80] on link "帳單列表" at bounding box center [45, 90] width 83 height 21
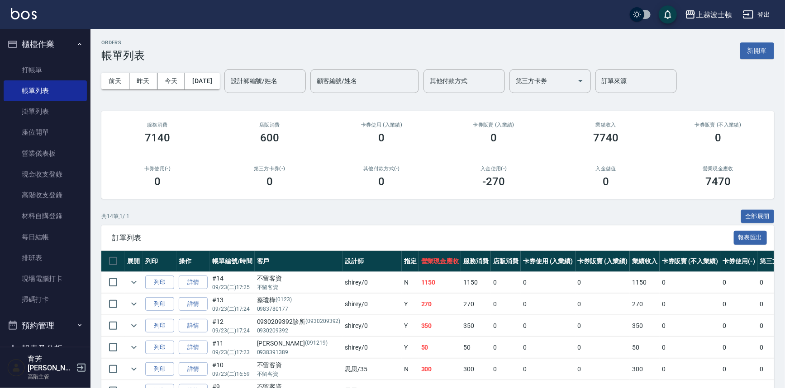
click at [27, 17] on img at bounding box center [24, 13] width 26 height 11
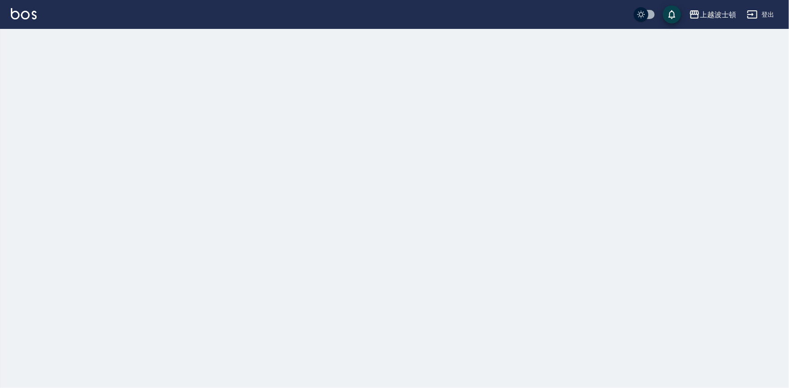
click at [27, 17] on img at bounding box center [24, 13] width 26 height 11
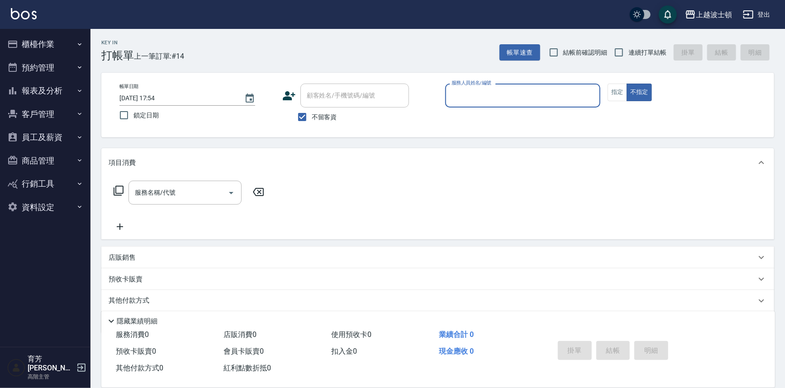
click at [73, 80] on button "報表及分析" at bounding box center [45, 91] width 83 height 24
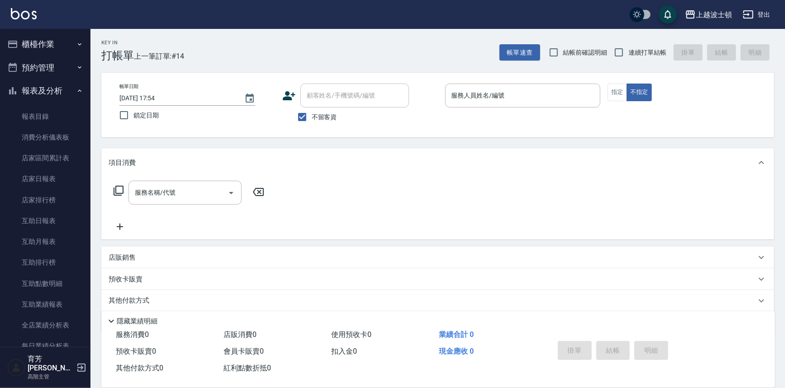
click at [73, 82] on button "報表及分析" at bounding box center [45, 91] width 83 height 24
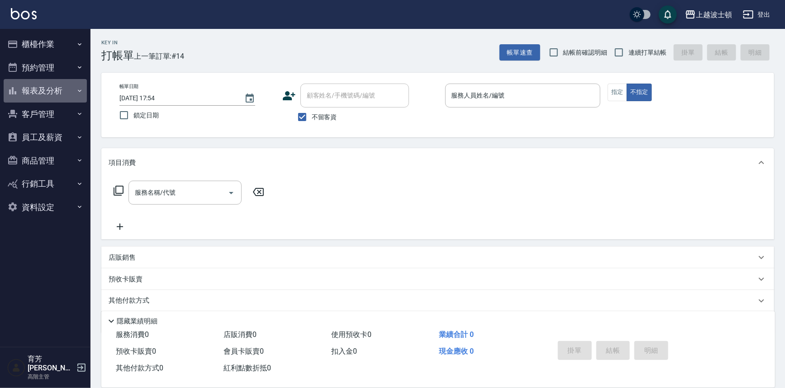
click at [73, 83] on button "報表及分析" at bounding box center [45, 91] width 83 height 24
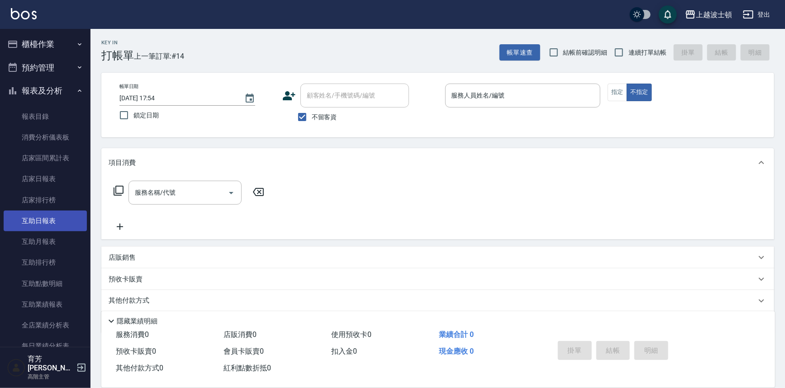
click at [63, 231] on link "互助日報表" at bounding box center [45, 221] width 83 height 21
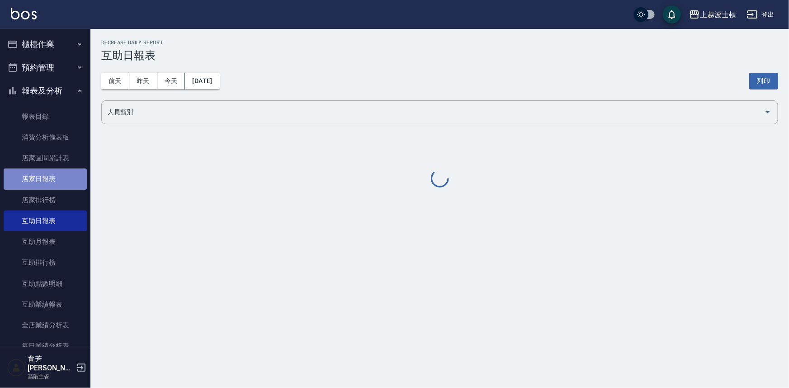
click at [58, 185] on link "店家日報表" at bounding box center [45, 179] width 83 height 21
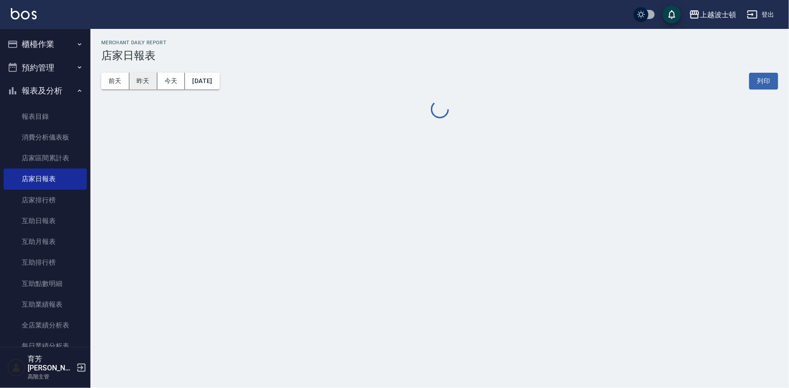
click at [152, 82] on button "昨天" at bounding box center [143, 81] width 28 height 17
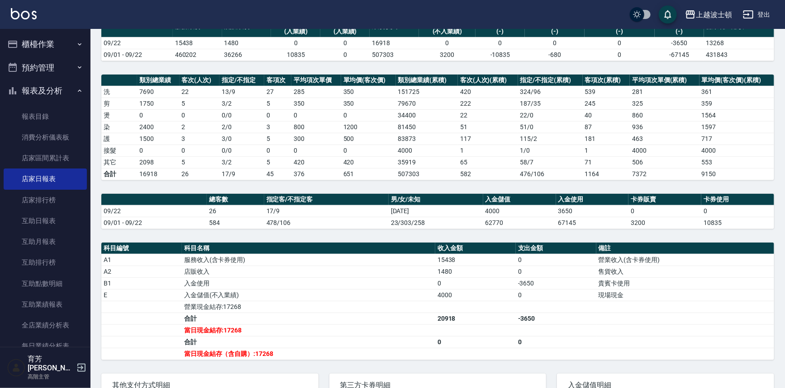
scroll to position [172, 0]
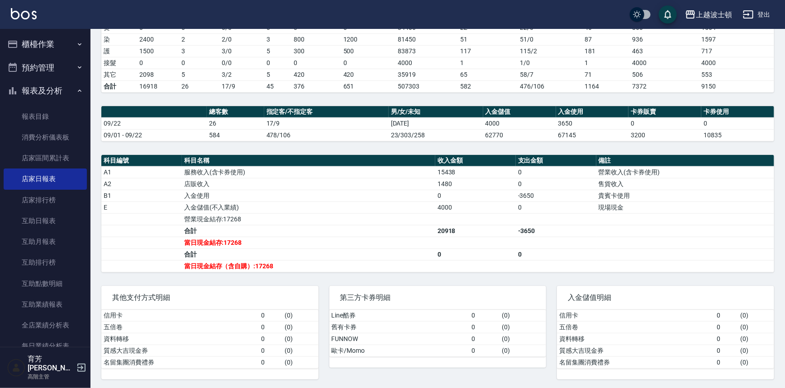
click at [411, 327] on td "舊有卡券" at bounding box center [399, 328] width 140 height 12
click at [60, 45] on button "櫃檯作業" at bounding box center [45, 45] width 83 height 24
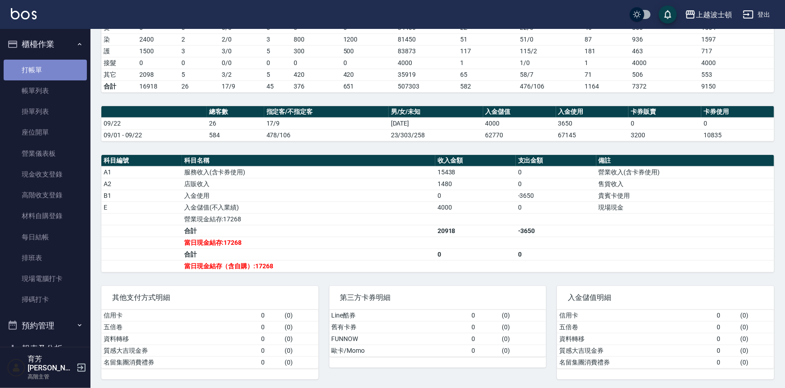
click at [55, 77] on link "打帳單" at bounding box center [45, 70] width 83 height 21
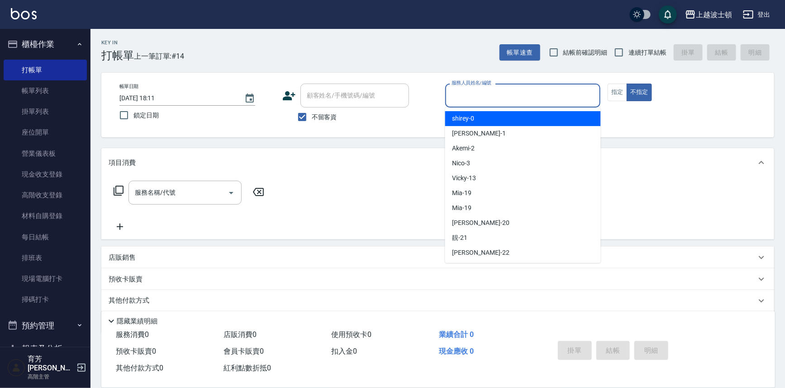
click at [469, 96] on input "服務人員姓名/編號" at bounding box center [522, 96] width 147 height 16
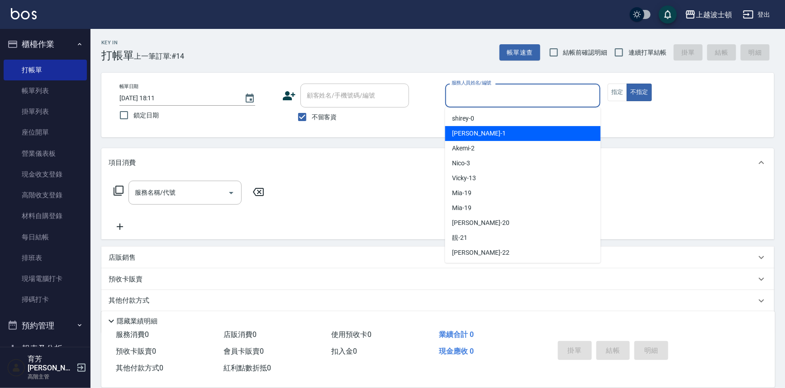
click at [461, 130] on span "[PERSON_NAME] -1" at bounding box center [478, 133] width 53 height 9
type input "[PERSON_NAME]-1"
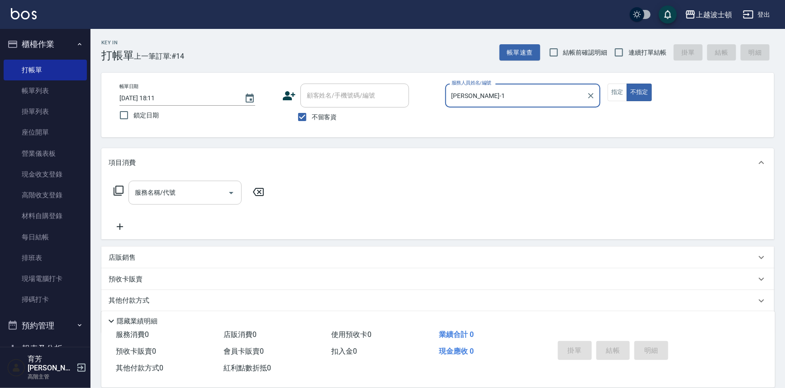
click at [175, 195] on input "服務名稱/代號" at bounding box center [178, 193] width 91 height 16
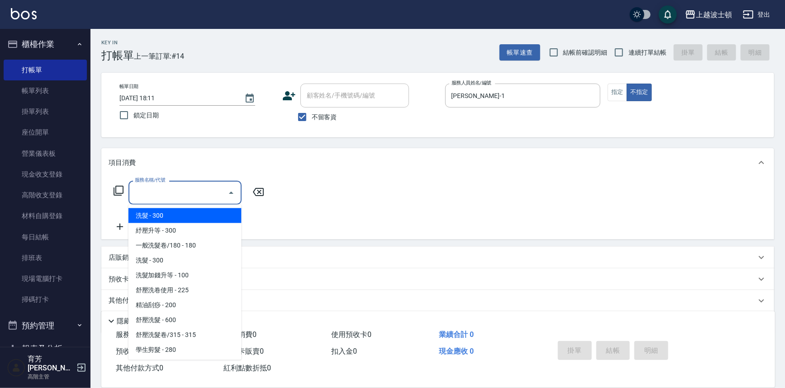
drag, startPoint x: 172, startPoint y: 219, endPoint x: 154, endPoint y: 226, distance: 19.2
click at [171, 219] on span "洗髮 - 300" at bounding box center [184, 215] width 113 height 15
type input "洗髮(201)"
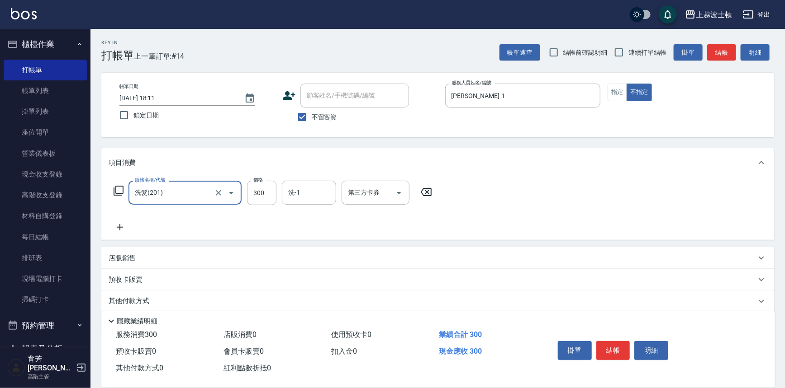
click at [121, 223] on icon at bounding box center [120, 227] width 23 height 11
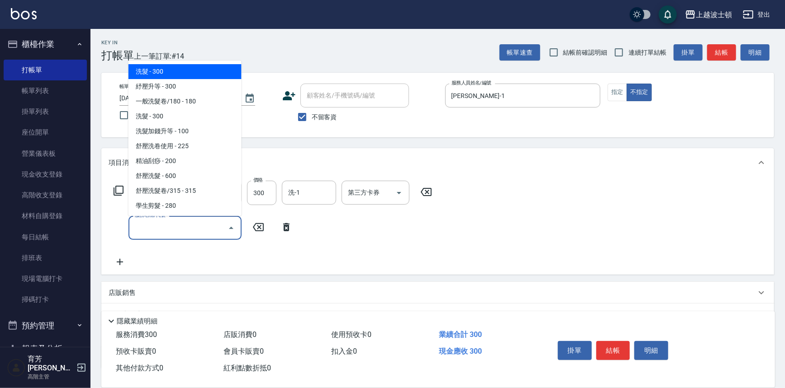
drag, startPoint x: 167, startPoint y: 230, endPoint x: 156, endPoint y: 114, distance: 115.8
click at [167, 226] on input "服務名稱/代號" at bounding box center [178, 228] width 91 height 16
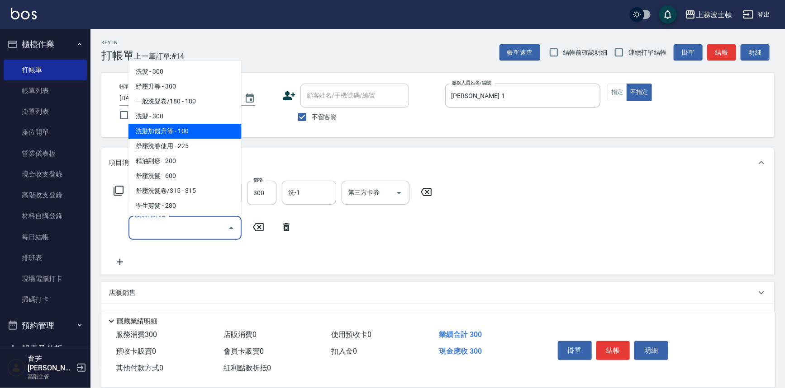
click at [172, 132] on span "洗髮加錢升等 - 100" at bounding box center [184, 131] width 113 height 15
type input "洗髮加錢升等(206)"
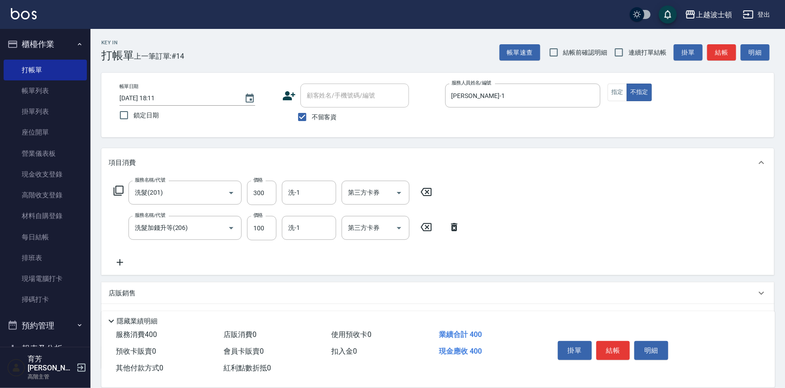
drag, startPoint x: 124, startPoint y: 262, endPoint x: 142, endPoint y: 262, distance: 18.1
click at [133, 262] on div "服務名稱/代號 洗髮(201) 服務名稱/代號 價格 300 價格 洗-1 洗-1 第三方卡券 第三方卡券 服務名稱/代號 洗髮加錢升等(206) 服務名稱/…" at bounding box center [287, 224] width 357 height 87
click at [113, 264] on icon at bounding box center [120, 262] width 23 height 11
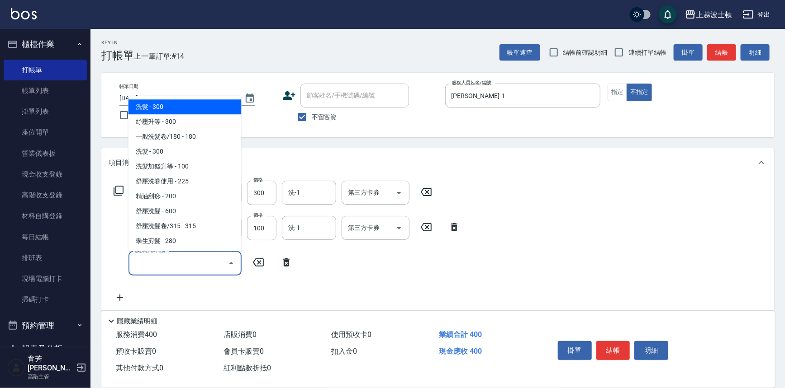
drag, startPoint x: 156, startPoint y: 259, endPoint x: 188, endPoint y: 64, distance: 197.5
click at [158, 246] on body "上越波士頓 登出 櫃檯作業 打帳單 帳單列表 掛單列表 座位開單 營業儀表板 現金收支登錄 高階收支登錄 材料自購登錄 每日結帳 排班表 現場電腦打卡 掃碼打…" at bounding box center [392, 245] width 785 height 490
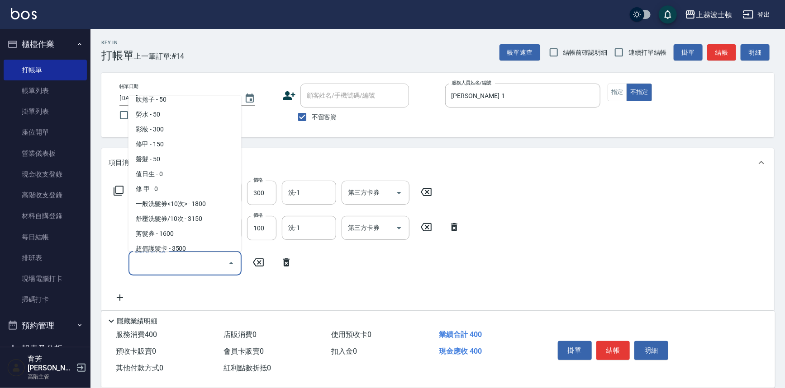
scroll to position [1398, 0]
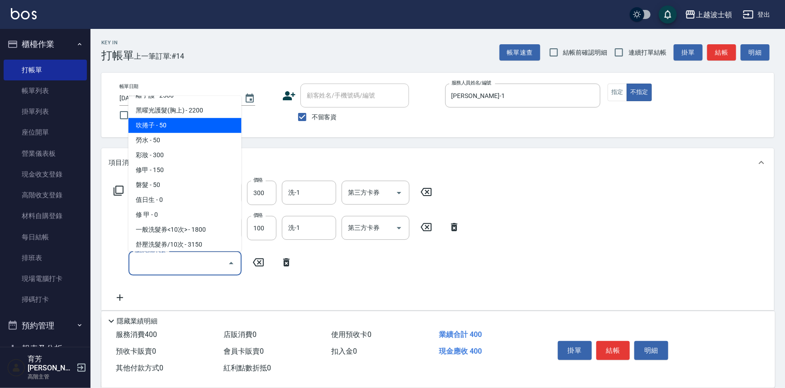
click at [196, 118] on span "吹捲子 - 50" at bounding box center [184, 125] width 113 height 15
type input "吹捲子(803)"
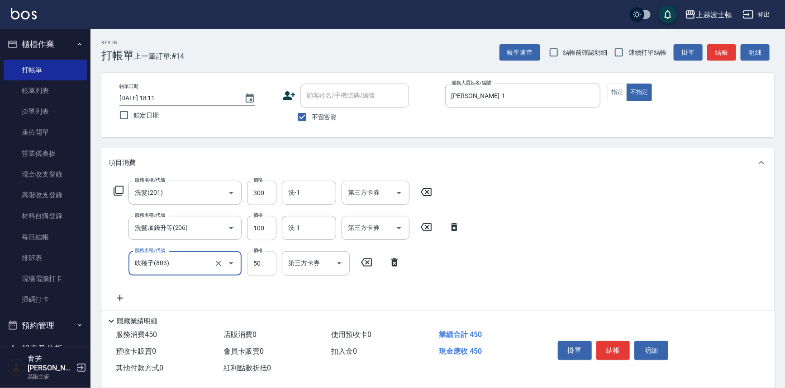
click at [265, 266] on input "50" at bounding box center [261, 263] width 29 height 24
type input "100"
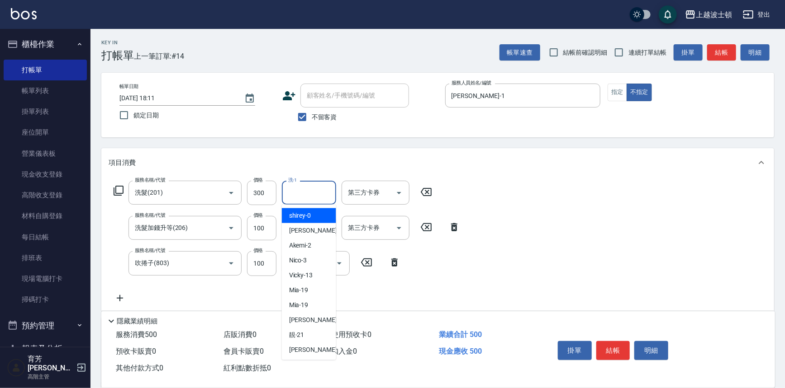
click at [304, 194] on input "洗-1" at bounding box center [309, 193] width 46 height 16
click at [313, 233] on div "[PERSON_NAME] -1" at bounding box center [309, 230] width 54 height 15
type input "[PERSON_NAME]-1"
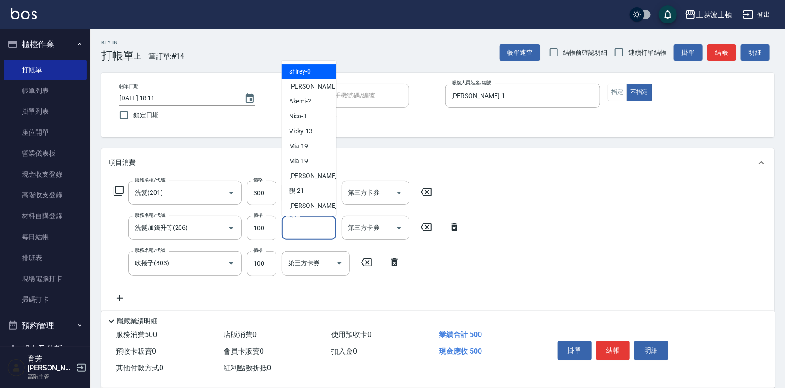
click at [310, 223] on input "洗-1" at bounding box center [309, 228] width 46 height 16
click at [308, 89] on div "[PERSON_NAME] -1" at bounding box center [309, 86] width 54 height 15
type input "[PERSON_NAME]-1"
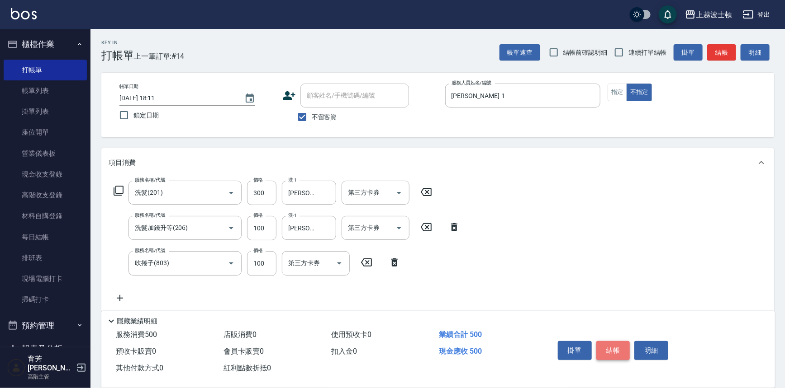
click at [615, 343] on button "結帳" at bounding box center [613, 350] width 34 height 19
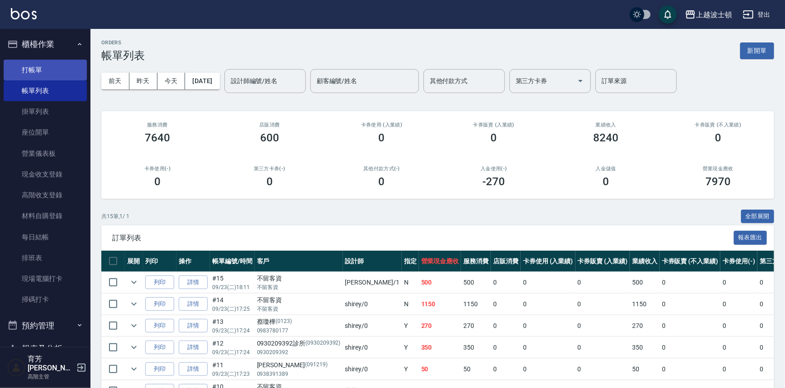
click at [58, 70] on link "打帳單" at bounding box center [45, 70] width 83 height 21
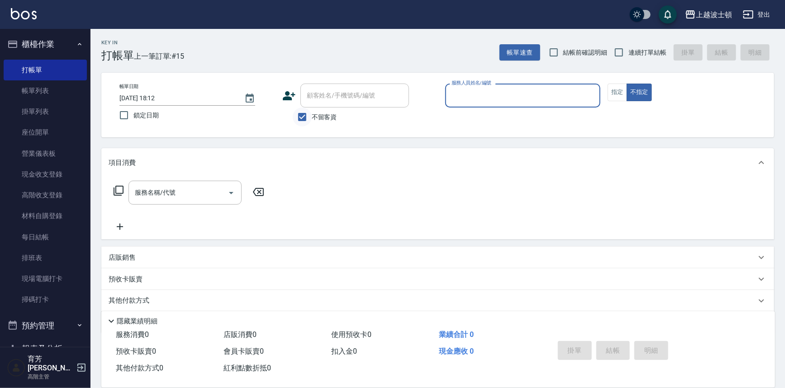
click at [299, 113] on input "不留客資" at bounding box center [302, 117] width 19 height 19
checkbox input "false"
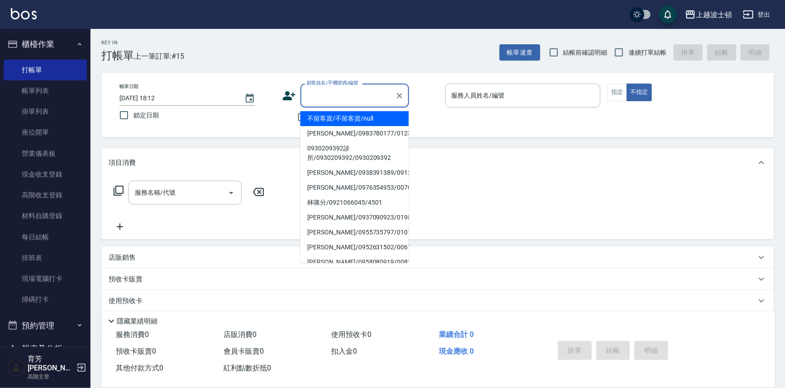
click at [331, 88] on input "顧客姓名/手機號碼/編號" at bounding box center [347, 96] width 87 height 16
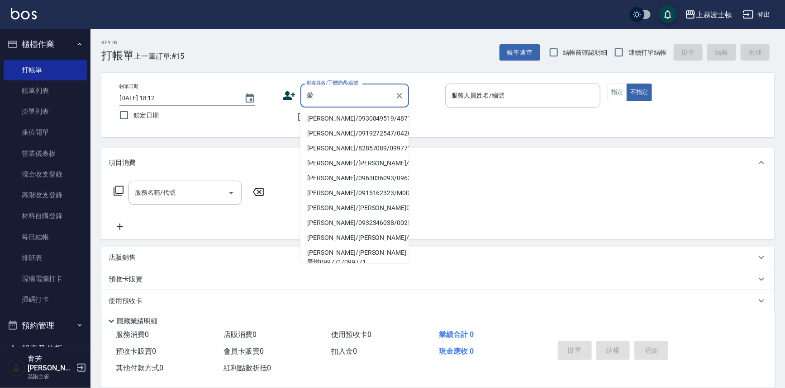
click at [336, 118] on li "[PERSON_NAME]/0930849519/48777" at bounding box center [354, 118] width 109 height 15
type input "[PERSON_NAME]/0930849519/48777"
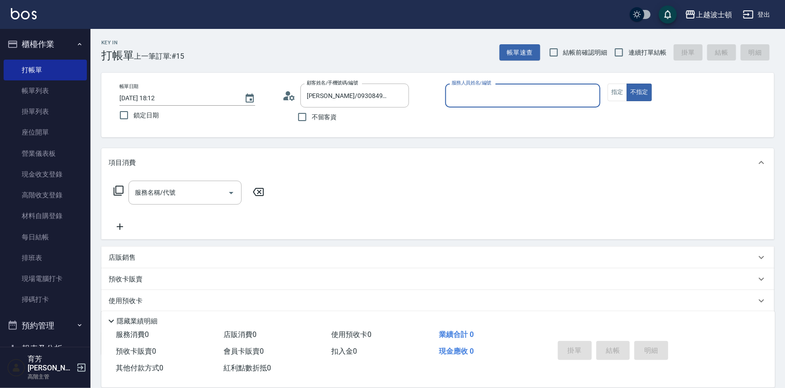
type input "[PERSON_NAME]-1"
click at [608, 91] on button "指定" at bounding box center [616, 93] width 19 height 18
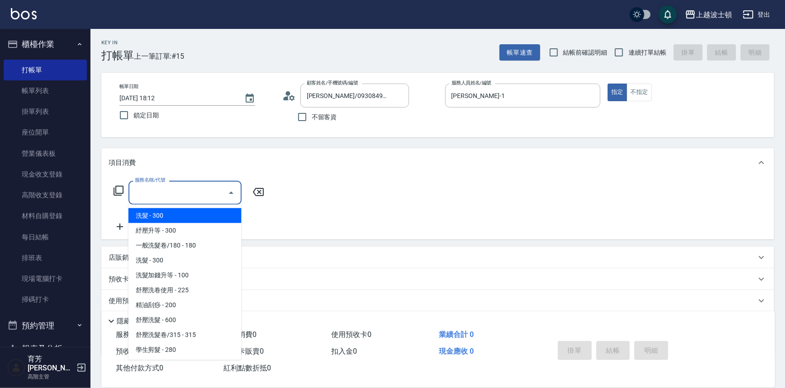
click at [152, 199] on input "服務名稱/代號" at bounding box center [178, 193] width 91 height 16
drag, startPoint x: 152, startPoint y: 219, endPoint x: 162, endPoint y: 218, distance: 10.0
click at [152, 220] on span "洗髮 - 300" at bounding box center [184, 215] width 113 height 15
type input "洗髮(201)"
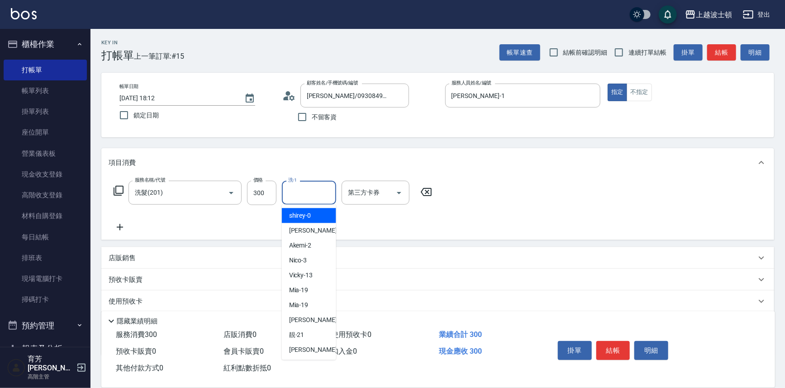
click at [319, 185] on input "洗-1" at bounding box center [309, 193] width 46 height 16
click at [306, 352] on span "雅如 -22" at bounding box center [317, 350] width 57 height 9
type input "[PERSON_NAME]-22"
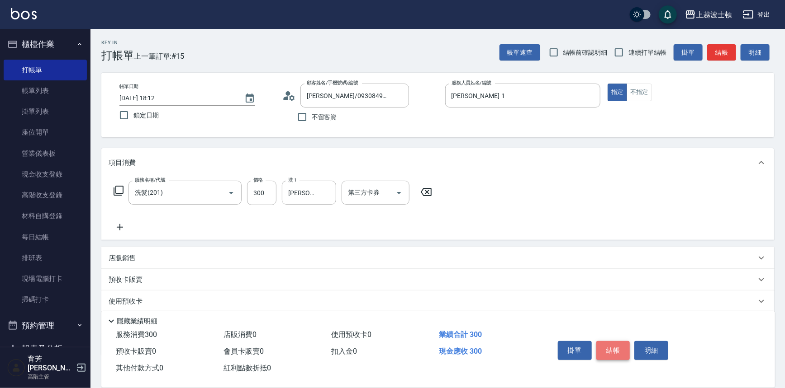
click at [608, 342] on button "結帳" at bounding box center [613, 350] width 34 height 19
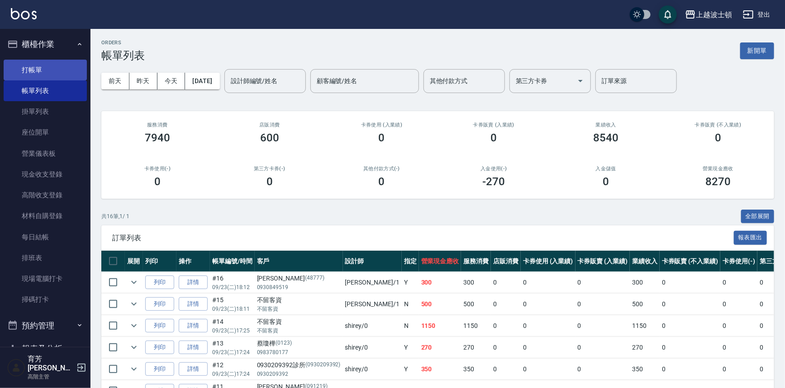
click at [29, 66] on link "打帳單" at bounding box center [45, 70] width 83 height 21
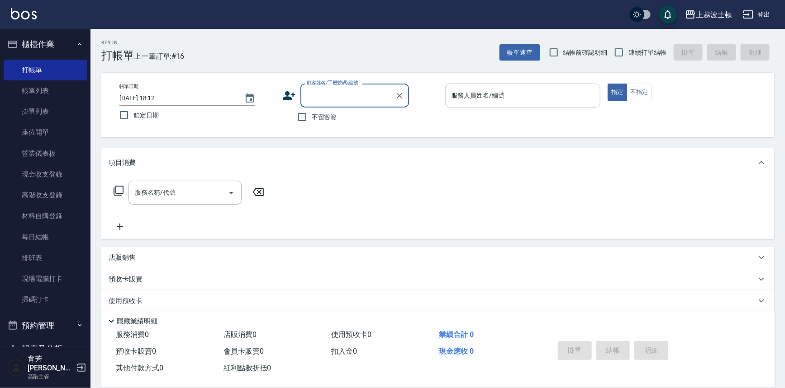
click at [461, 100] on input "服務人員姓名/編號" at bounding box center [522, 96] width 147 height 16
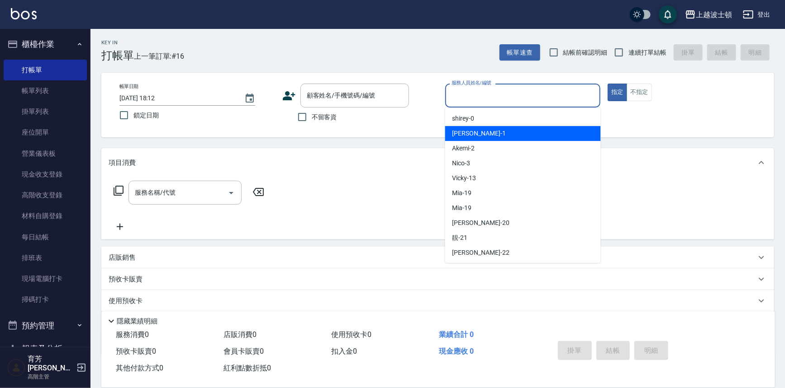
click at [460, 136] on span "[PERSON_NAME] -1" at bounding box center [478, 133] width 53 height 9
type input "[PERSON_NAME]-1"
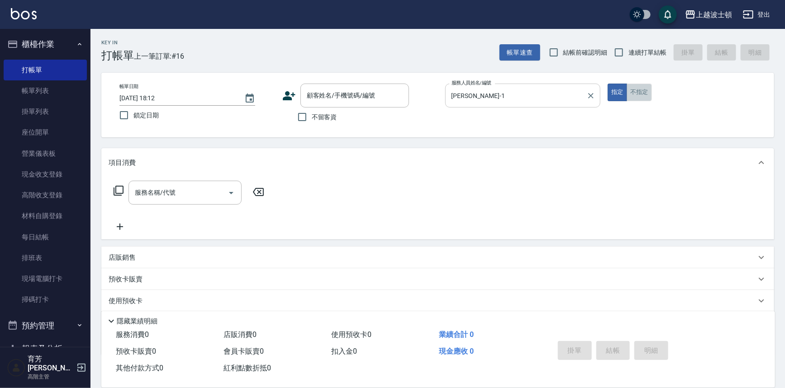
drag, startPoint x: 644, startPoint y: 93, endPoint x: 559, endPoint y: 90, distance: 84.6
click at [643, 93] on button "不指定" at bounding box center [638, 93] width 25 height 18
click at [336, 118] on span "不留客資" at bounding box center [324, 117] width 25 height 9
click at [312, 118] on input "不留客資" at bounding box center [302, 117] width 19 height 19
checkbox input "true"
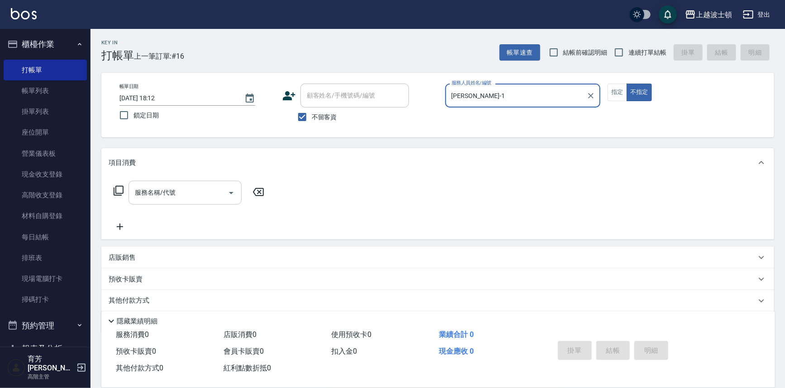
click at [165, 199] on input "服務名稱/代號" at bounding box center [178, 193] width 91 height 16
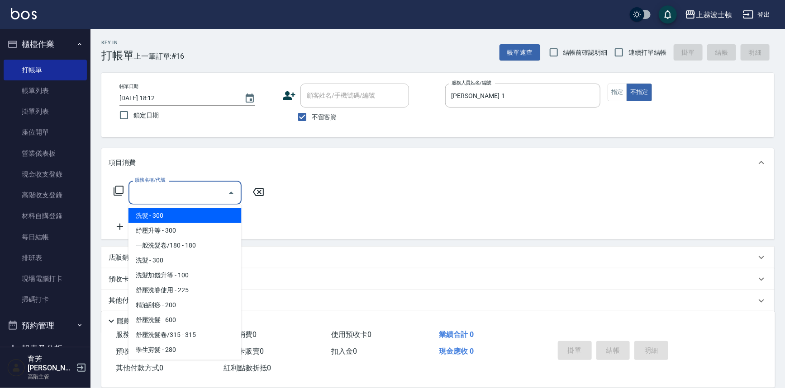
click at [163, 214] on span "洗髮 - 300" at bounding box center [184, 215] width 113 height 15
type input "洗髮(201)"
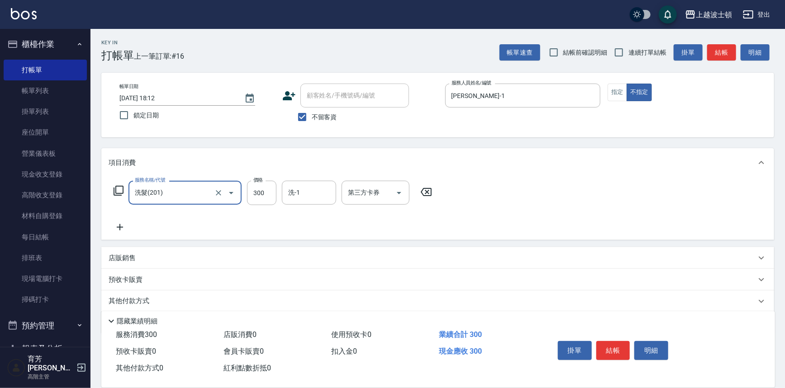
click at [125, 228] on icon at bounding box center [120, 227] width 23 height 11
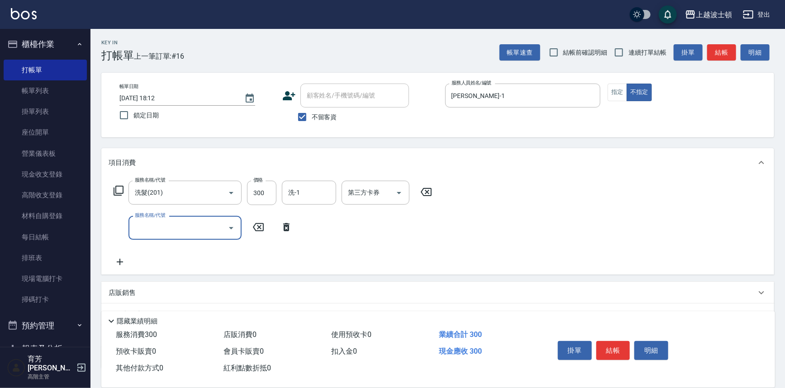
click at [166, 231] on input "服務名稱/代號" at bounding box center [178, 228] width 91 height 16
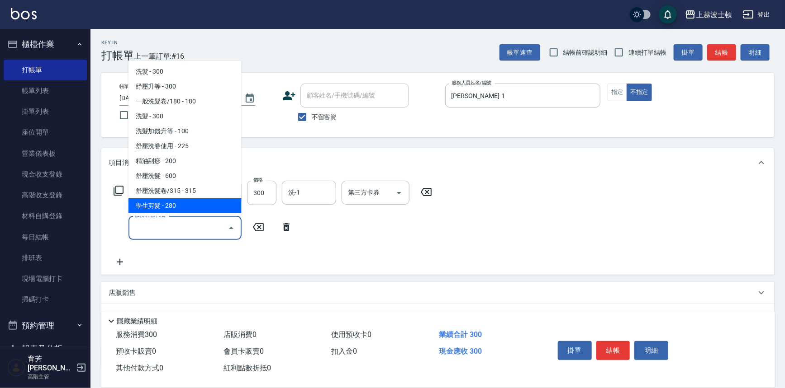
drag, startPoint x: 193, startPoint y: 203, endPoint x: 240, endPoint y: 212, distance: 47.4
click at [197, 204] on span "學生剪髮 - 280" at bounding box center [184, 206] width 113 height 15
type input "學生剪髮(301)"
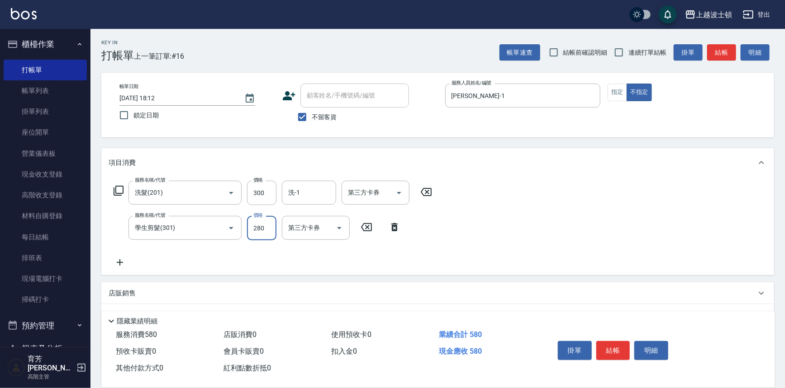
click at [261, 233] on input "280" at bounding box center [261, 228] width 29 height 24
type input "100"
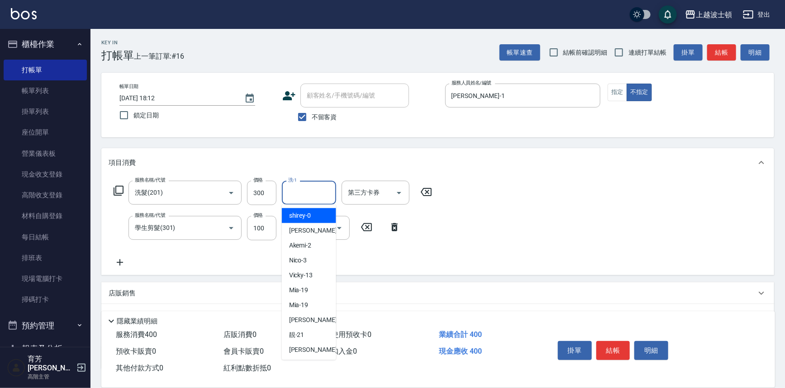
click at [311, 187] on input "洗-1" at bounding box center [309, 193] width 46 height 16
click at [302, 231] on span "[PERSON_NAME] -1" at bounding box center [315, 230] width 53 height 9
type input "[PERSON_NAME]-1"
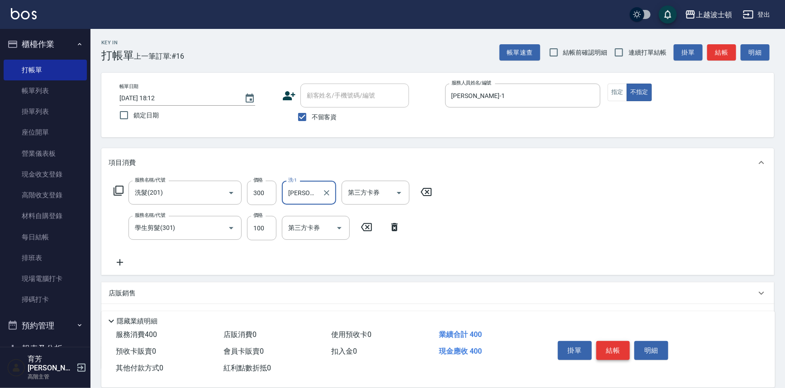
drag, startPoint x: 614, startPoint y: 342, endPoint x: 611, endPoint y: 327, distance: 14.7
click at [613, 341] on button "結帳" at bounding box center [613, 350] width 34 height 19
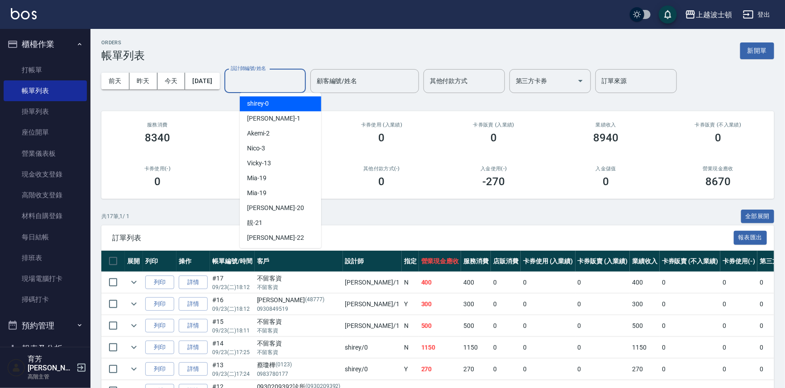
click at [260, 73] on div "設計師編號/姓名 設計師編號/姓名" at bounding box center [264, 81] width 81 height 24
click at [268, 123] on div "[PERSON_NAME] -1" at bounding box center [280, 118] width 81 height 15
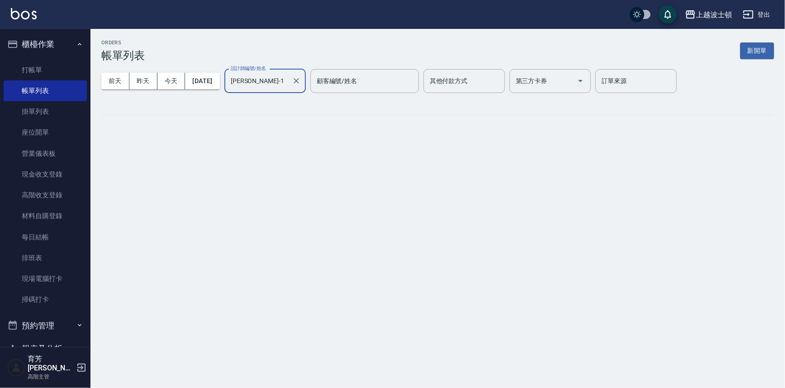
type input "[PERSON_NAME]-1"
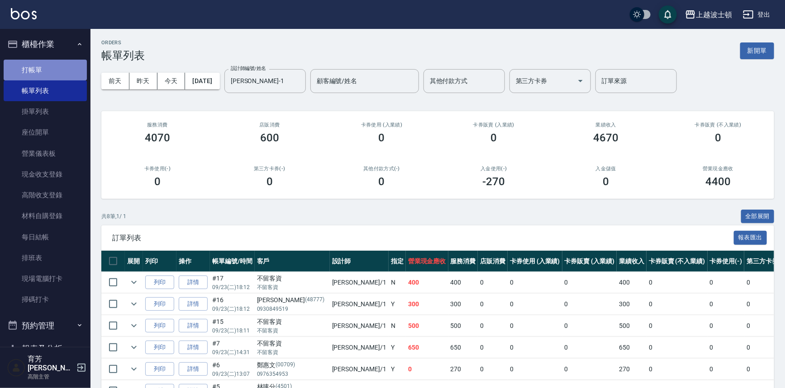
click at [60, 69] on link "打帳單" at bounding box center [45, 70] width 83 height 21
